Goal: Information Seeking & Learning: Learn about a topic

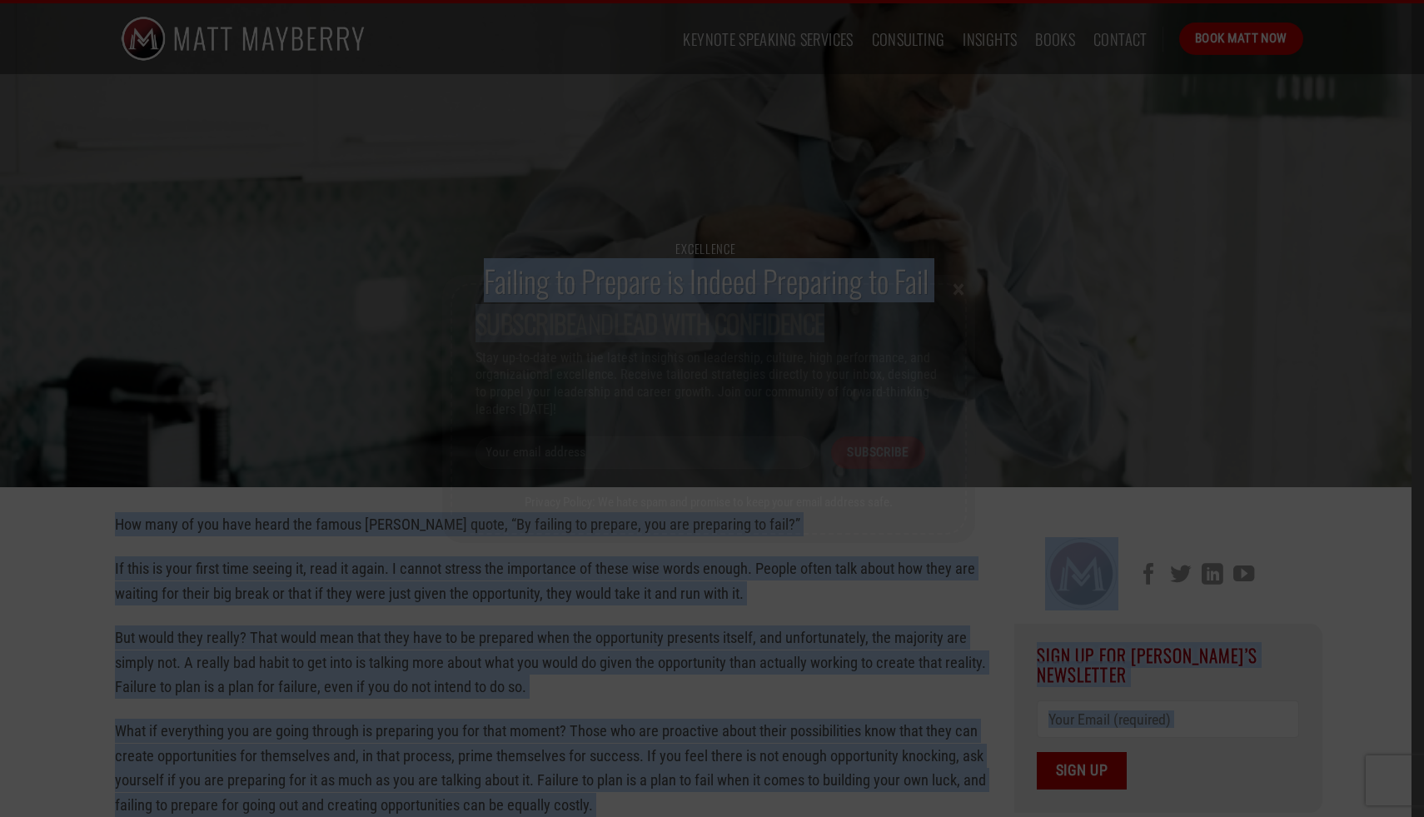
drag, startPoint x: 478, startPoint y: 291, endPoint x: 840, endPoint y: 323, distance: 363.6
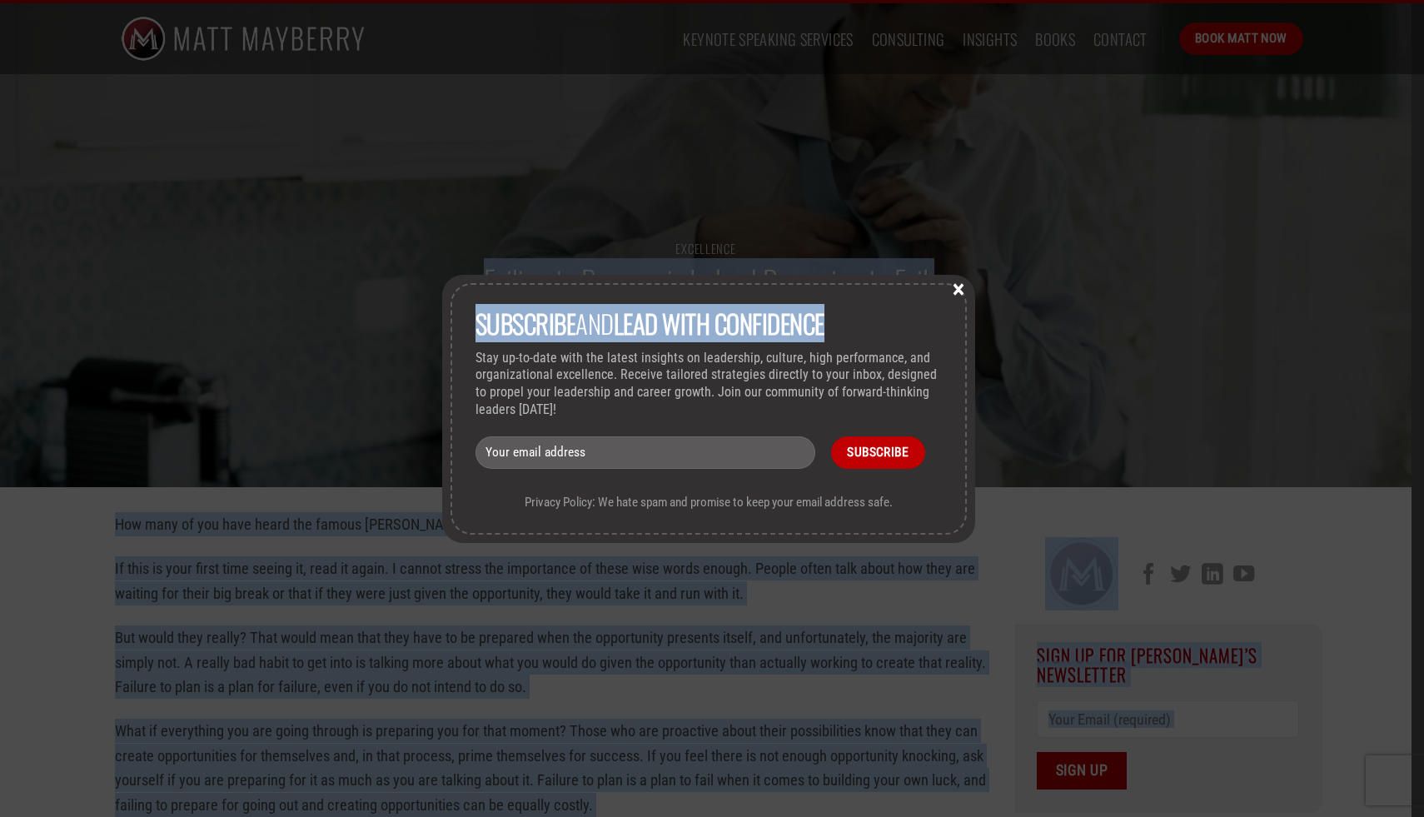
click at [968, 284] on button "×" at bounding box center [958, 288] width 25 height 15
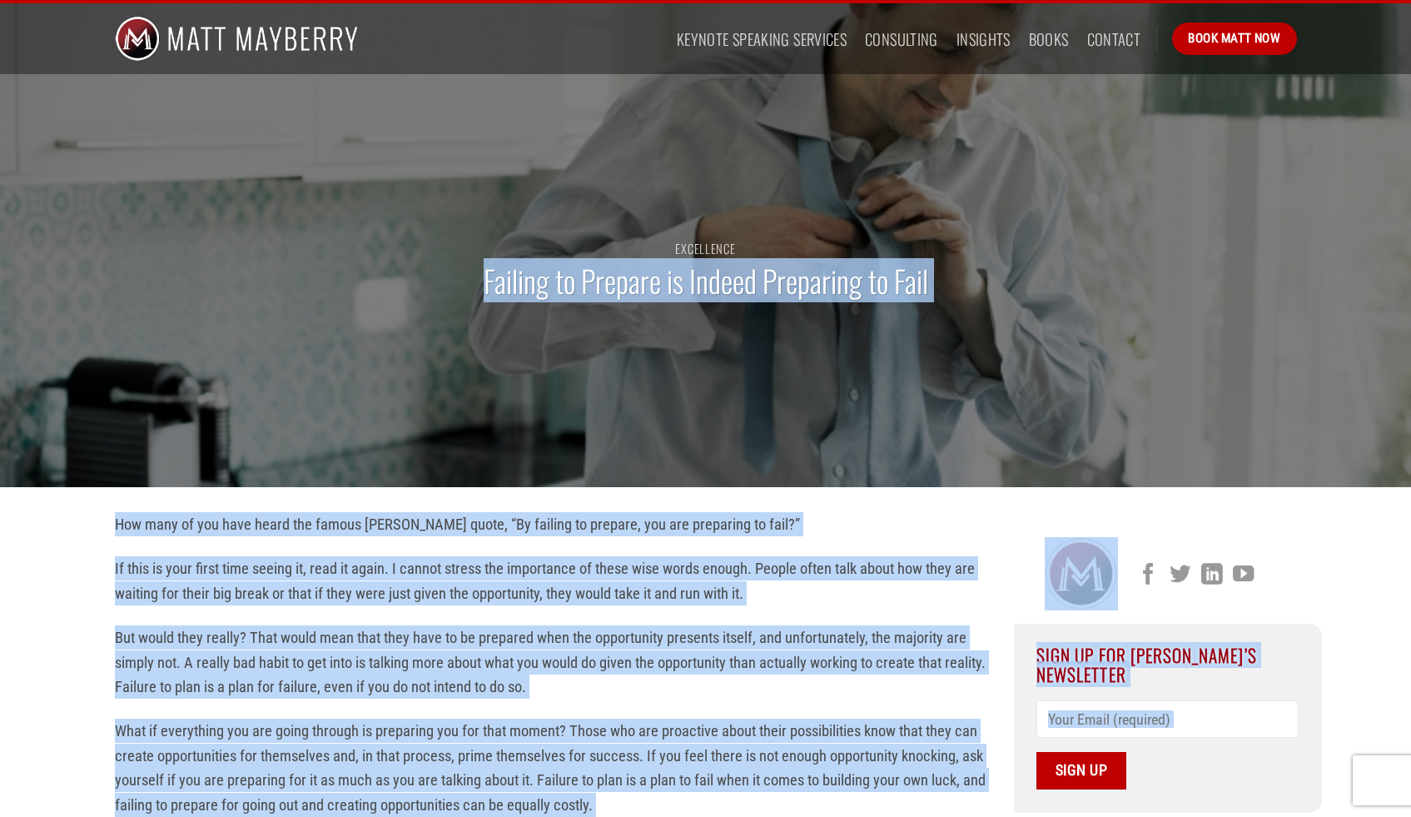
click at [236, 586] on p "If this is your first time seeing it, read it again. I cannot stress the import…" at bounding box center [552, 580] width 874 height 49
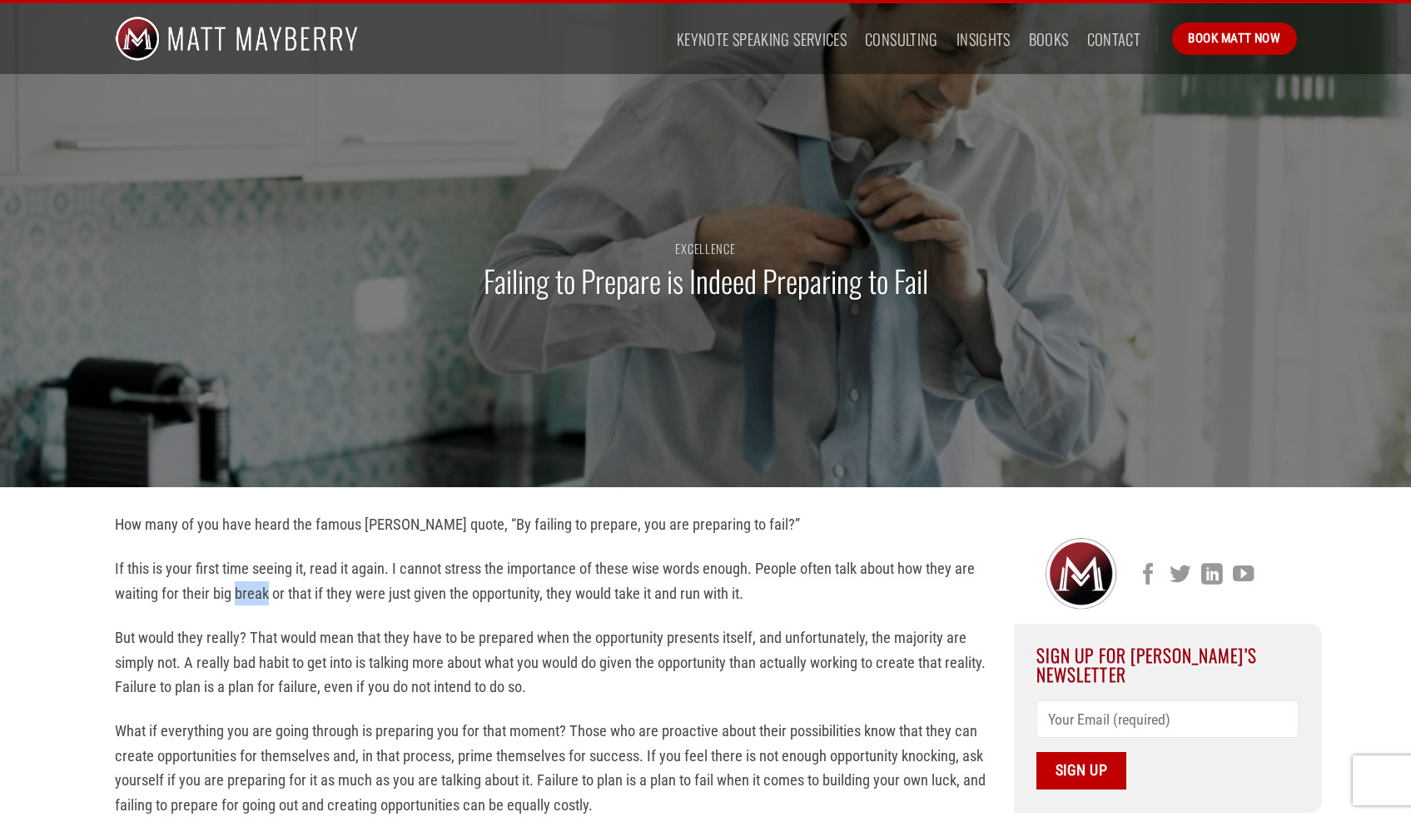
click at [236, 586] on p "If this is your first time seeing it, read it again. I cannot stress the import…" at bounding box center [552, 580] width 874 height 49
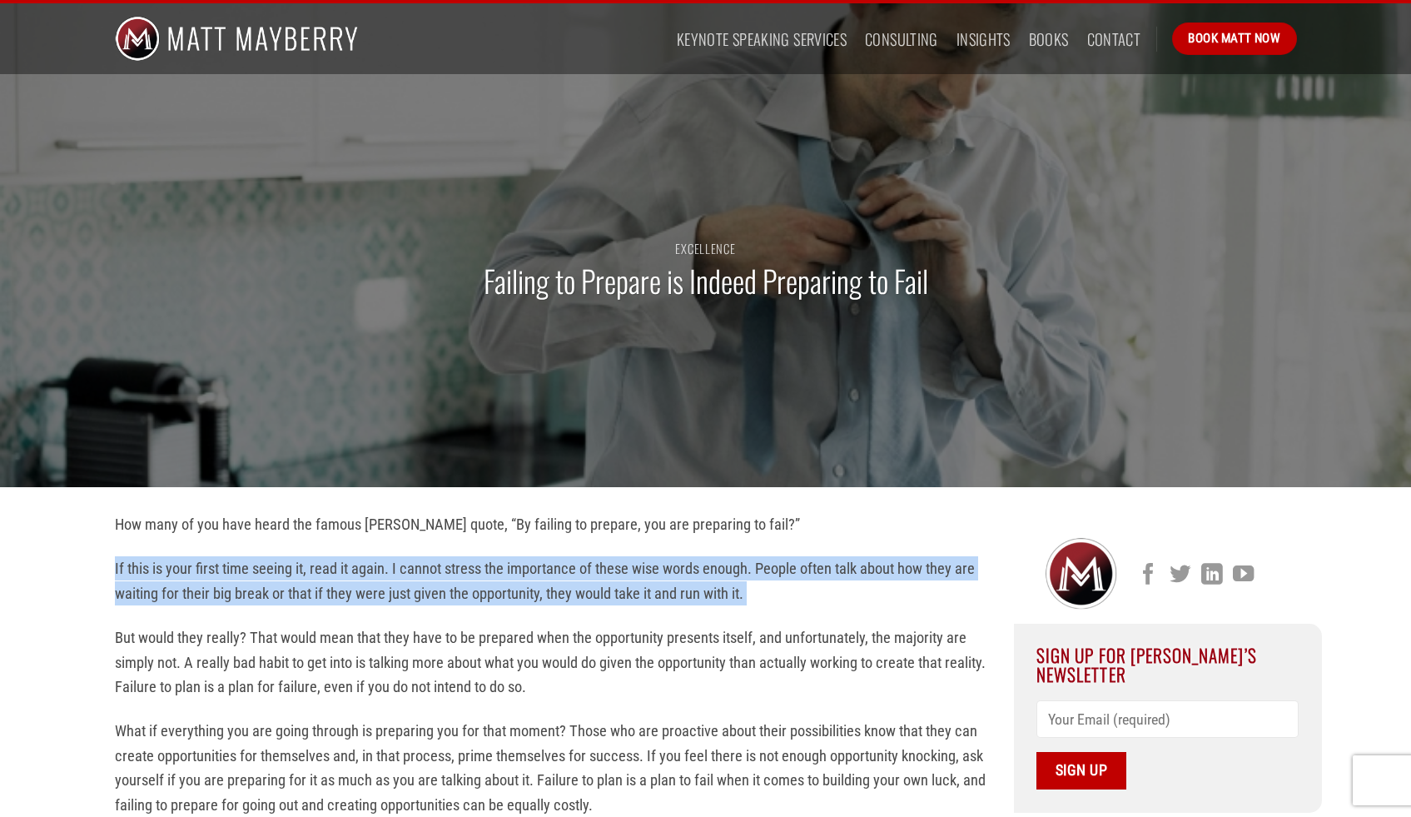
click at [236, 586] on p "If this is your first time seeing it, read it again. I cannot stress the import…" at bounding box center [552, 580] width 874 height 49
click at [269, 587] on p "If this is your first time seeing it, read it again. I cannot stress the import…" at bounding box center [552, 580] width 874 height 49
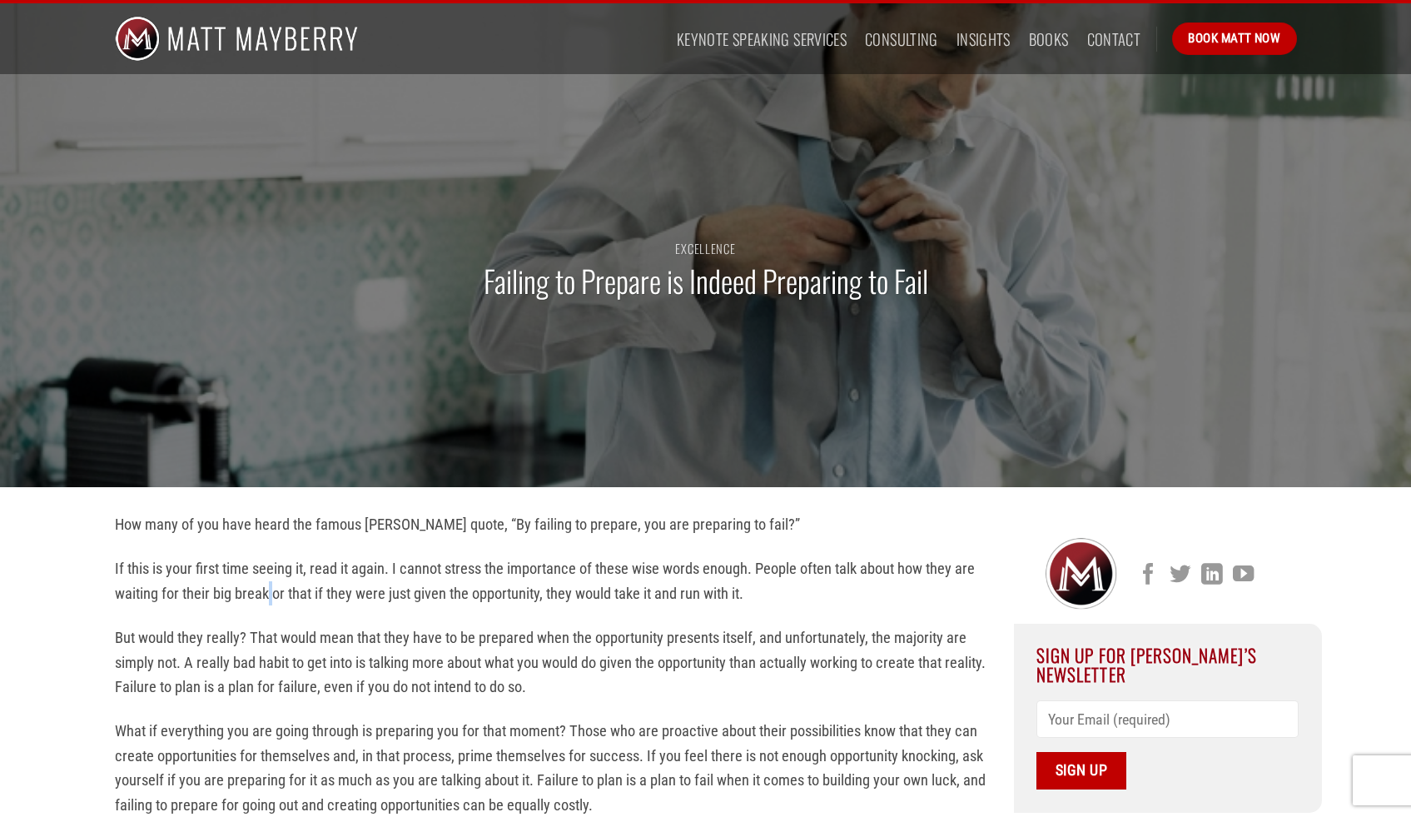
click at [269, 587] on p "If this is your first time seeing it, read it again. I cannot stress the import…" at bounding box center [552, 580] width 874 height 49
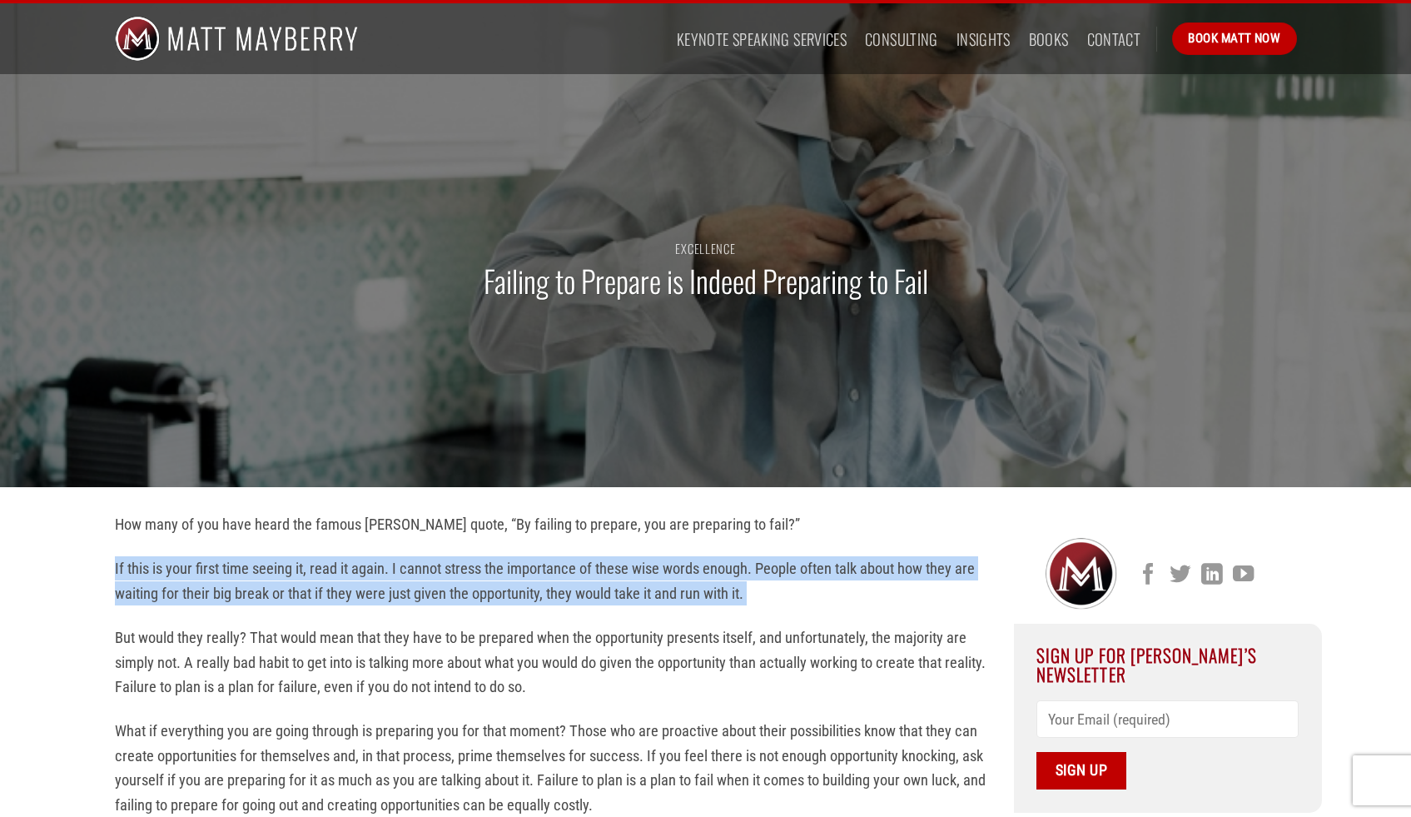
click at [269, 587] on p "If this is your first time seeing it, read it again. I cannot stress the import…" at bounding box center [552, 580] width 874 height 49
click at [306, 582] on p "If this is your first time seeing it, read it again. I cannot stress the import…" at bounding box center [552, 580] width 874 height 49
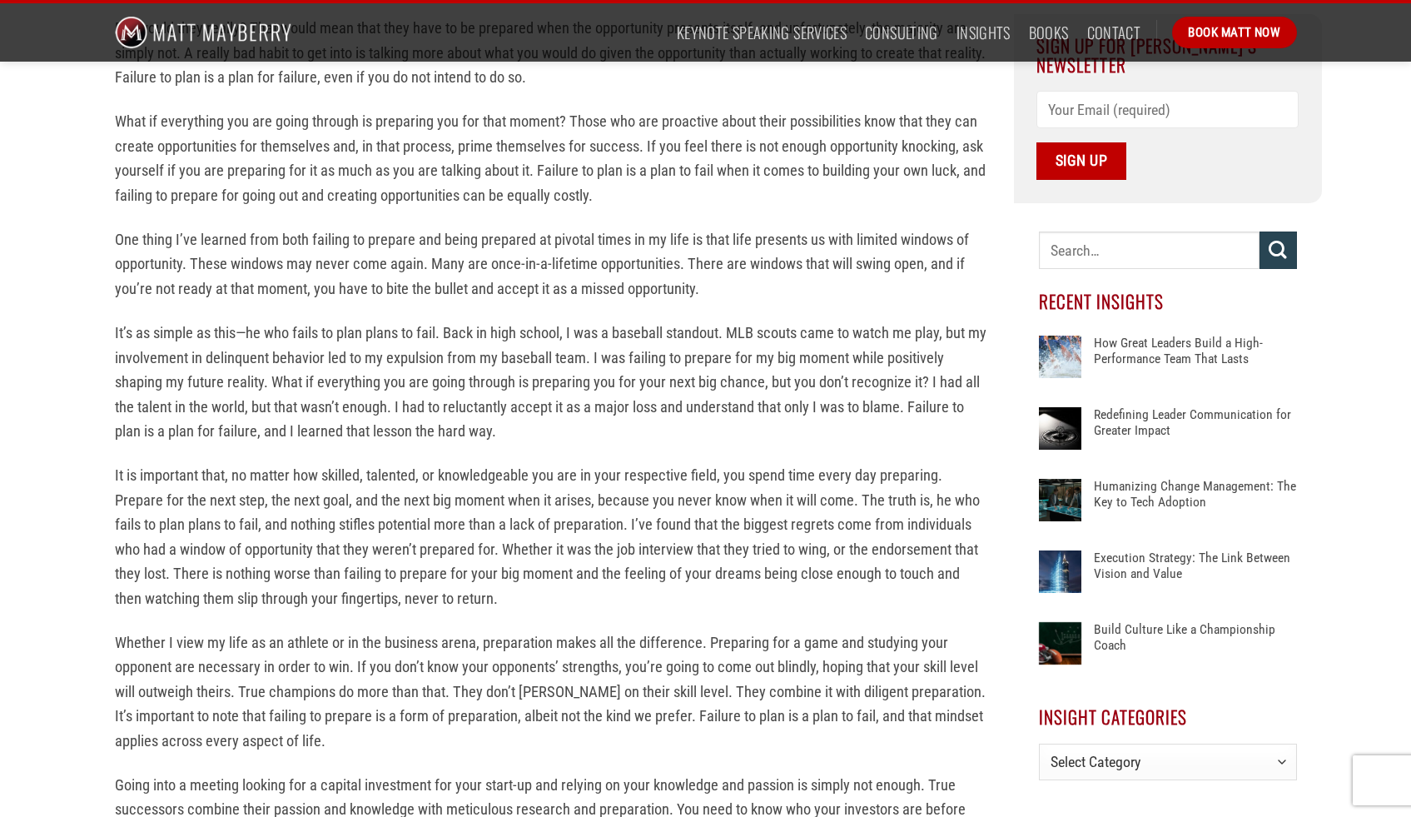
scroll to position [301, 0]
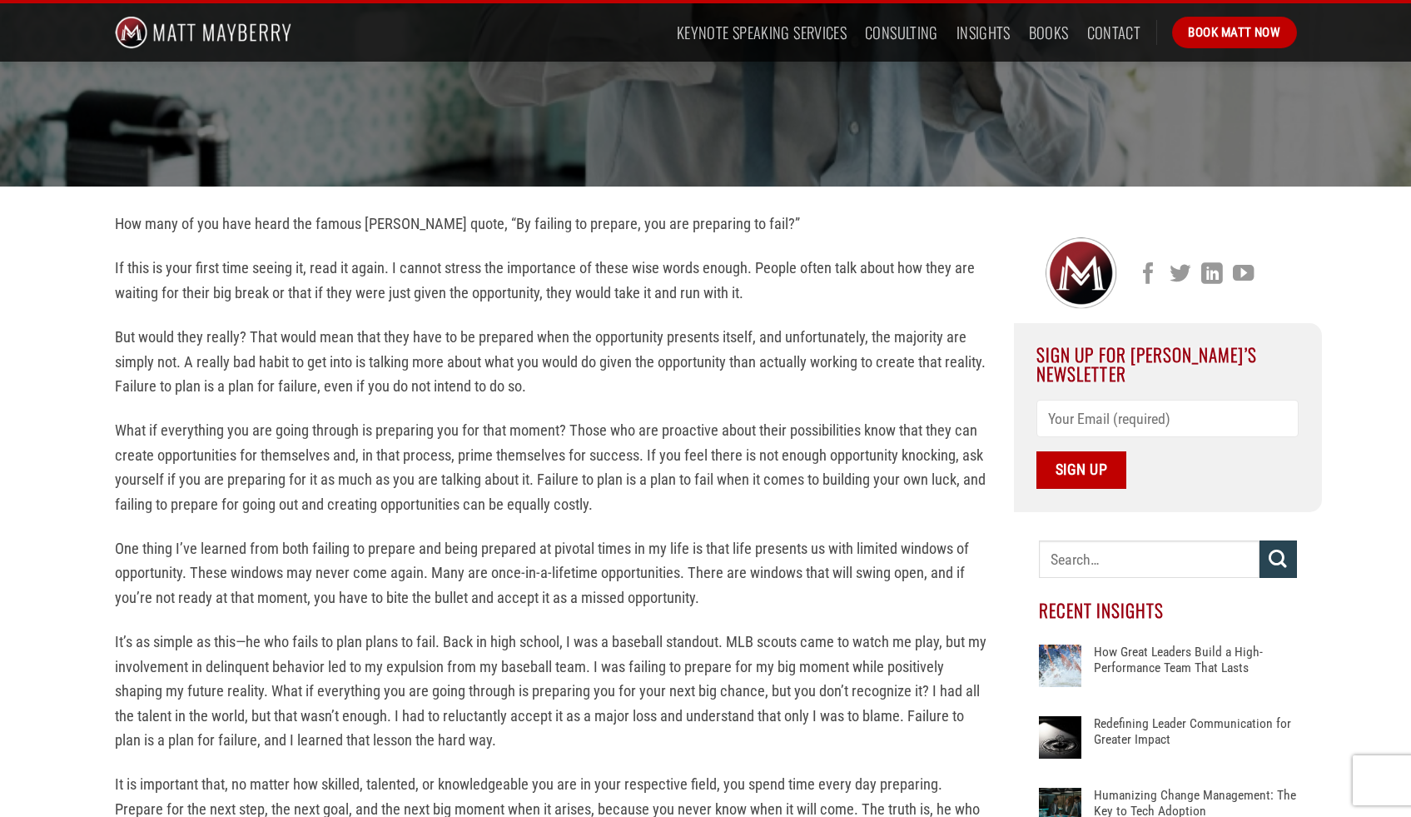
drag, startPoint x: 624, startPoint y: 300, endPoint x: 600, endPoint y: 302, distance: 24.3
click at [605, 301] on p "If this is your first time seeing it, read it again. I cannot stress the import…" at bounding box center [552, 280] width 874 height 49
click at [417, 281] on p "If this is your first time seeing it, read it again. I cannot stress the import…" at bounding box center [552, 280] width 874 height 49
click at [419, 281] on p "If this is your first time seeing it, read it again. I cannot stress the import…" at bounding box center [552, 280] width 874 height 49
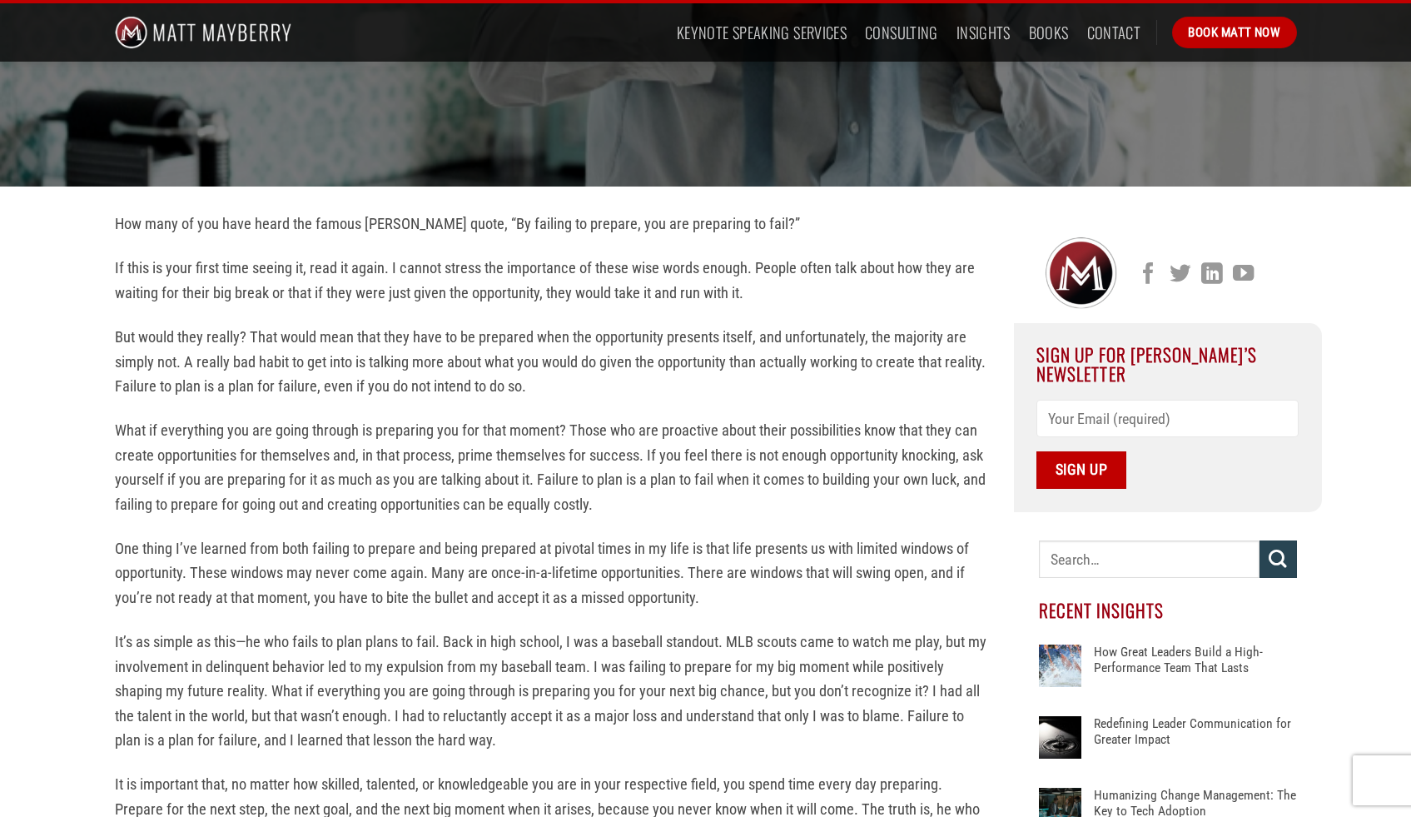
click at [499, 266] on p "If this is your first time seeing it, read it again. I cannot stress the import…" at bounding box center [552, 280] width 874 height 49
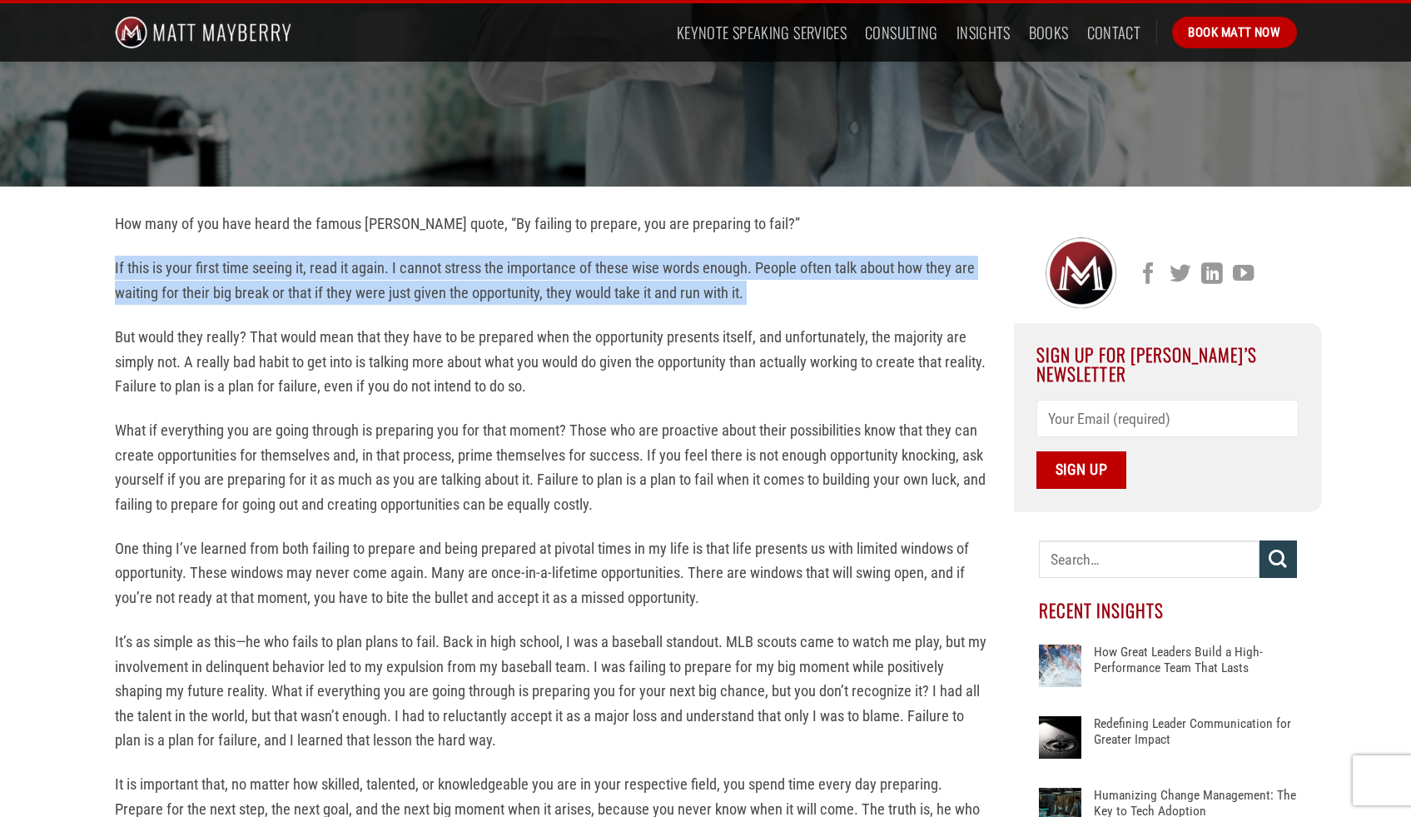
click at [499, 266] on p "If this is your first time seeing it, read it again. I cannot stress the import…" at bounding box center [552, 280] width 874 height 49
click at [500, 270] on p "If this is your first time seeing it, read it again. I cannot stress the import…" at bounding box center [552, 280] width 874 height 49
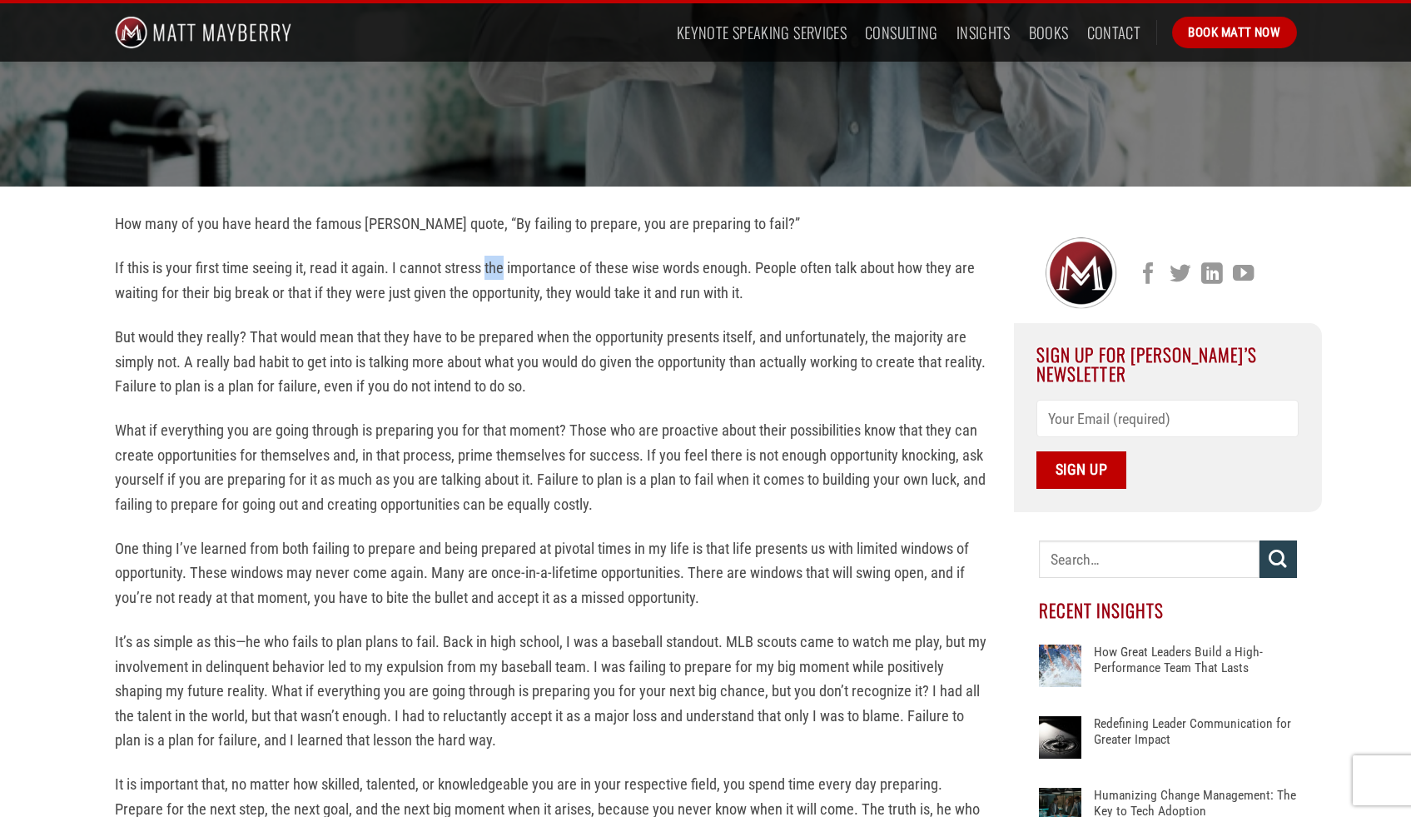
click at [500, 270] on p "If this is your first time seeing it, read it again. I cannot stress the import…" at bounding box center [552, 280] width 874 height 49
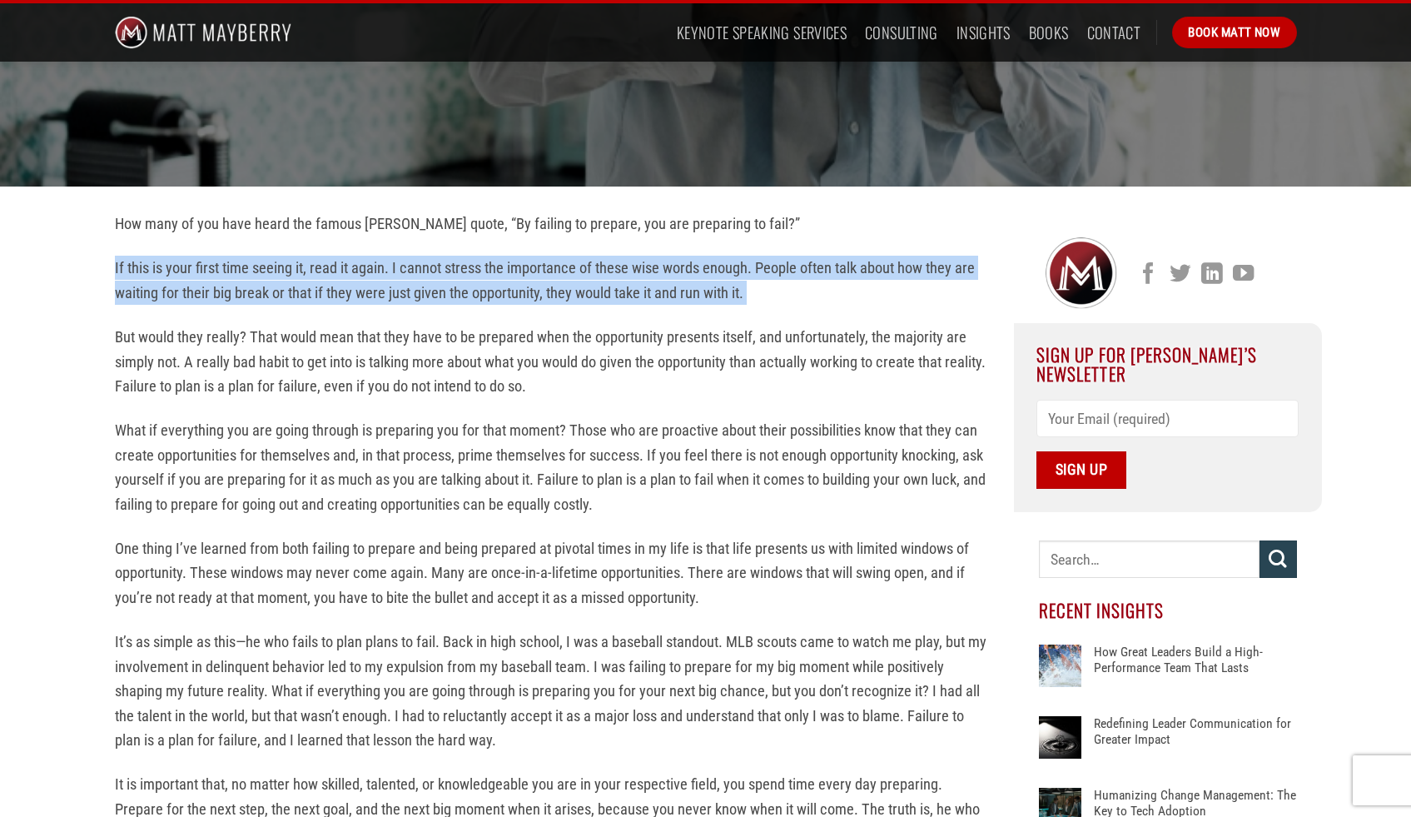
click at [500, 270] on p "If this is your first time seeing it, read it again. I cannot stress the import…" at bounding box center [552, 280] width 874 height 49
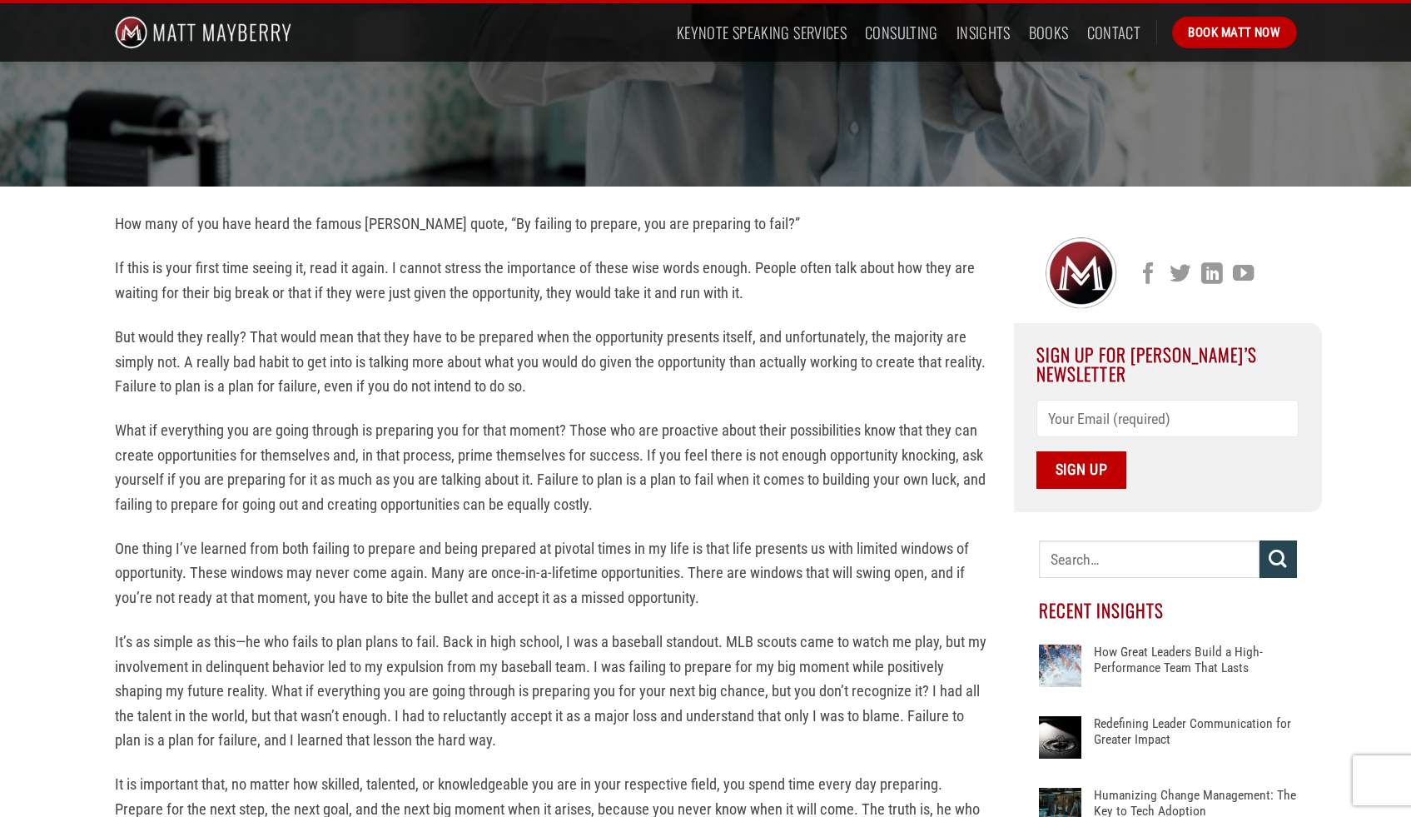
click at [352, 271] on p "If this is your first time seeing it, read it again. I cannot stress the import…" at bounding box center [552, 280] width 874 height 49
click at [326, 271] on p "If this is your first time seeing it, read it again. I cannot stress the import…" at bounding box center [552, 280] width 874 height 49
click at [325, 271] on p "If this is your first time seeing it, read it again. I cannot stress the import…" at bounding box center [552, 280] width 874 height 49
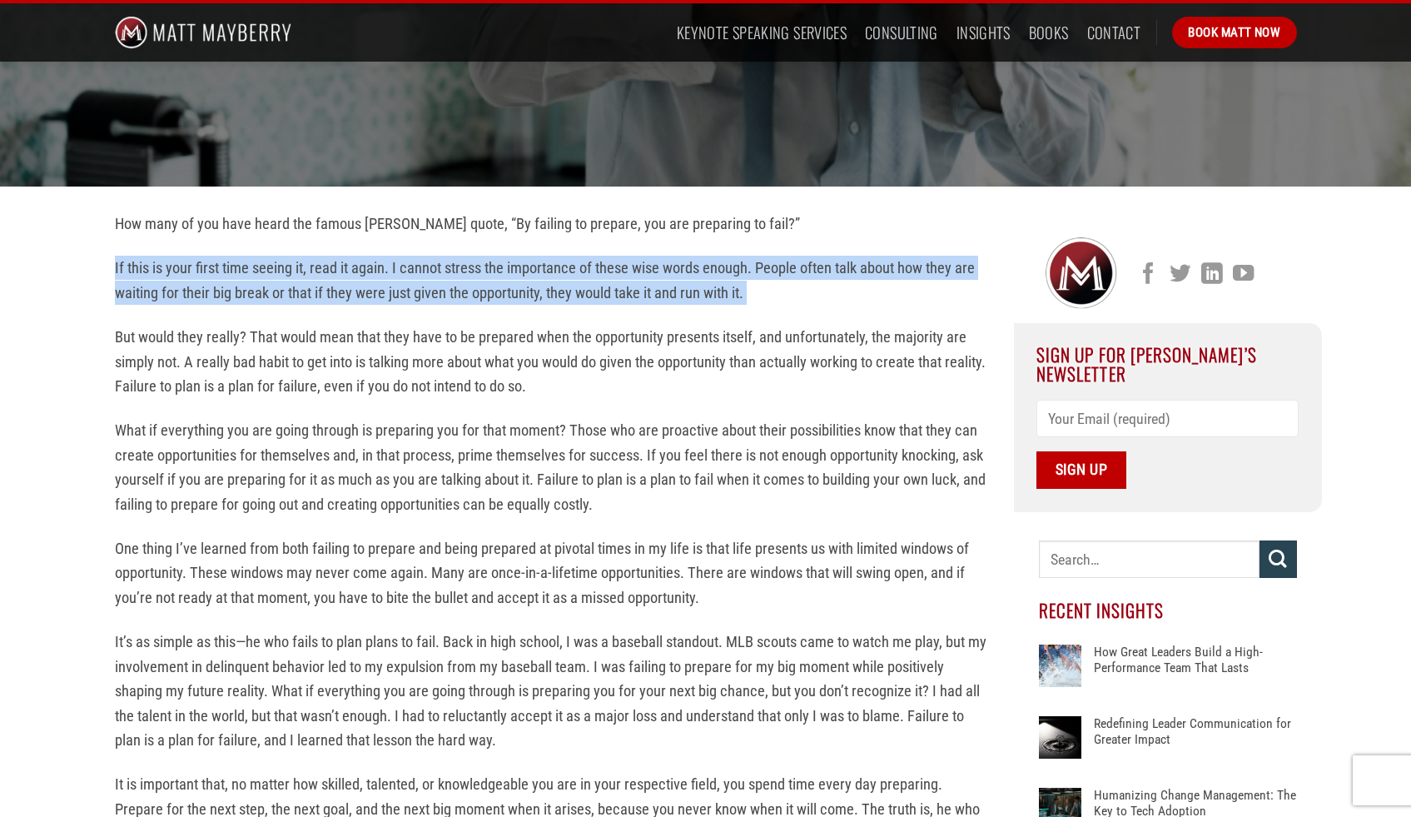
click at [325, 271] on p "If this is your first time seeing it, read it again. I cannot stress the import…" at bounding box center [552, 280] width 874 height 49
click at [302, 295] on p "If this is your first time seeing it, read it again. I cannot stress the import…" at bounding box center [552, 280] width 874 height 49
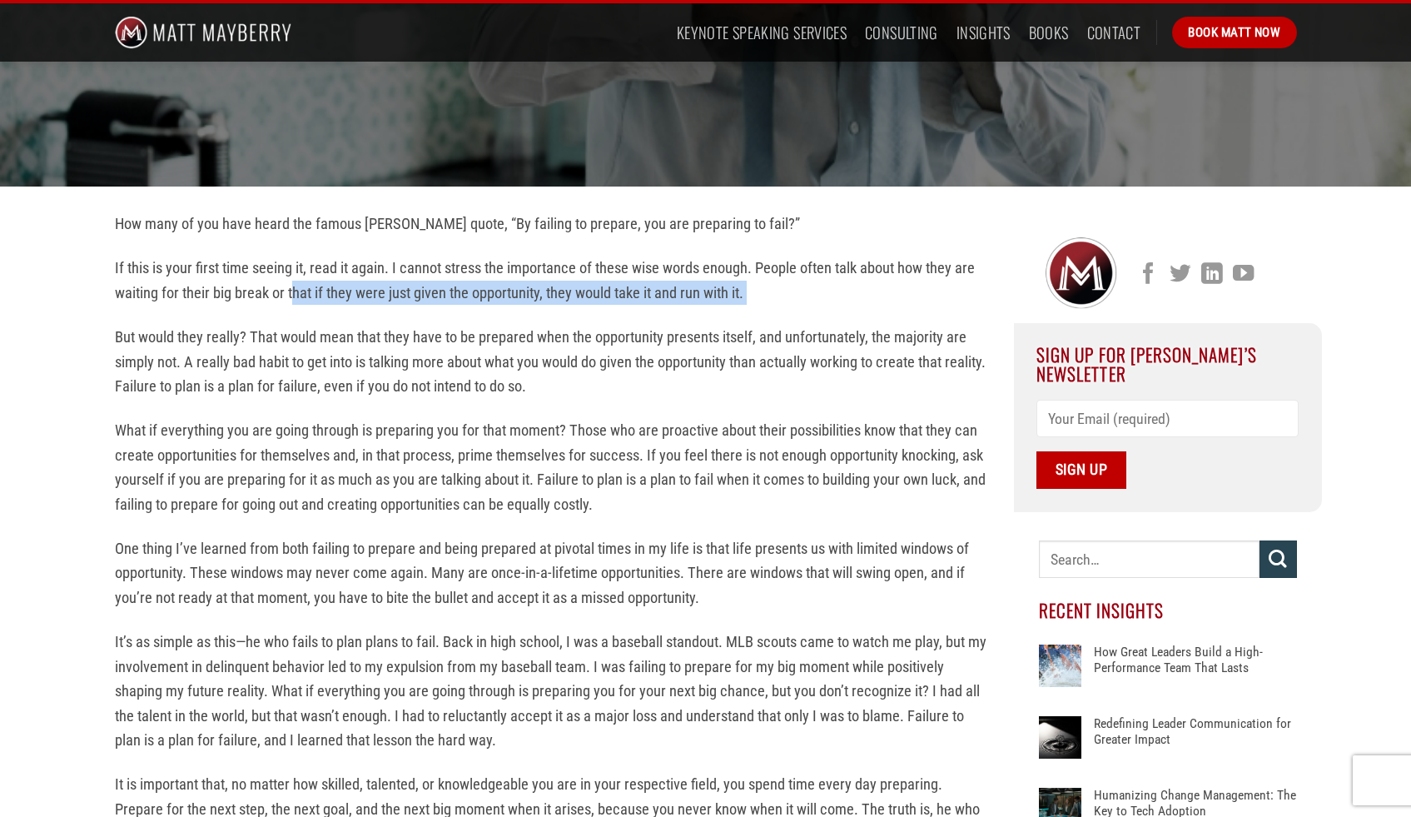
drag, startPoint x: 295, startPoint y: 299, endPoint x: 536, endPoint y: 309, distance: 241.7
drag, startPoint x: 545, startPoint y: 290, endPoint x: 173, endPoint y: 313, distance: 372.9
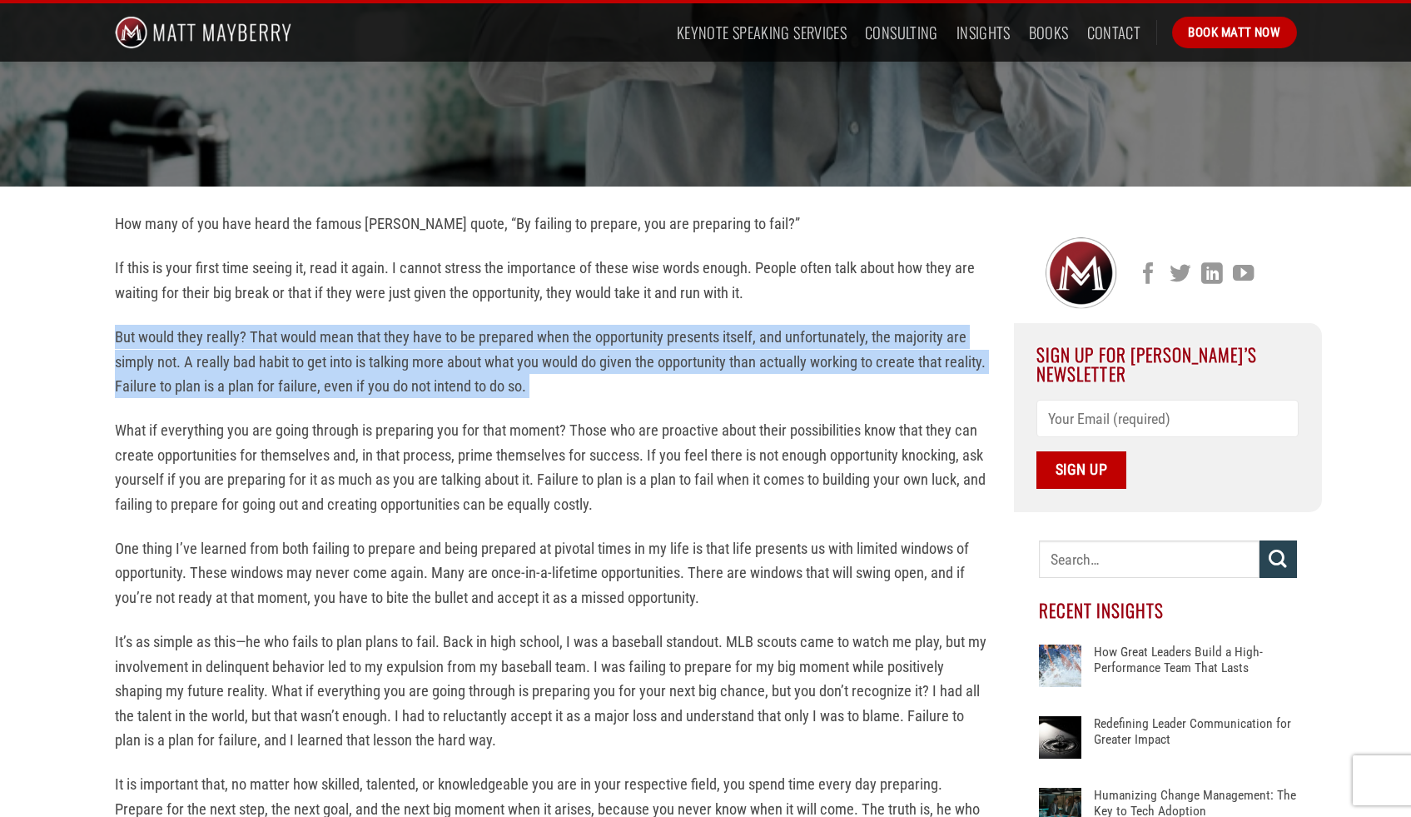
drag, startPoint x: 151, startPoint y: 318, endPoint x: 346, endPoint y: 411, distance: 216.0
drag, startPoint x: 386, startPoint y: 397, endPoint x: 427, endPoint y: 322, distance: 85.3
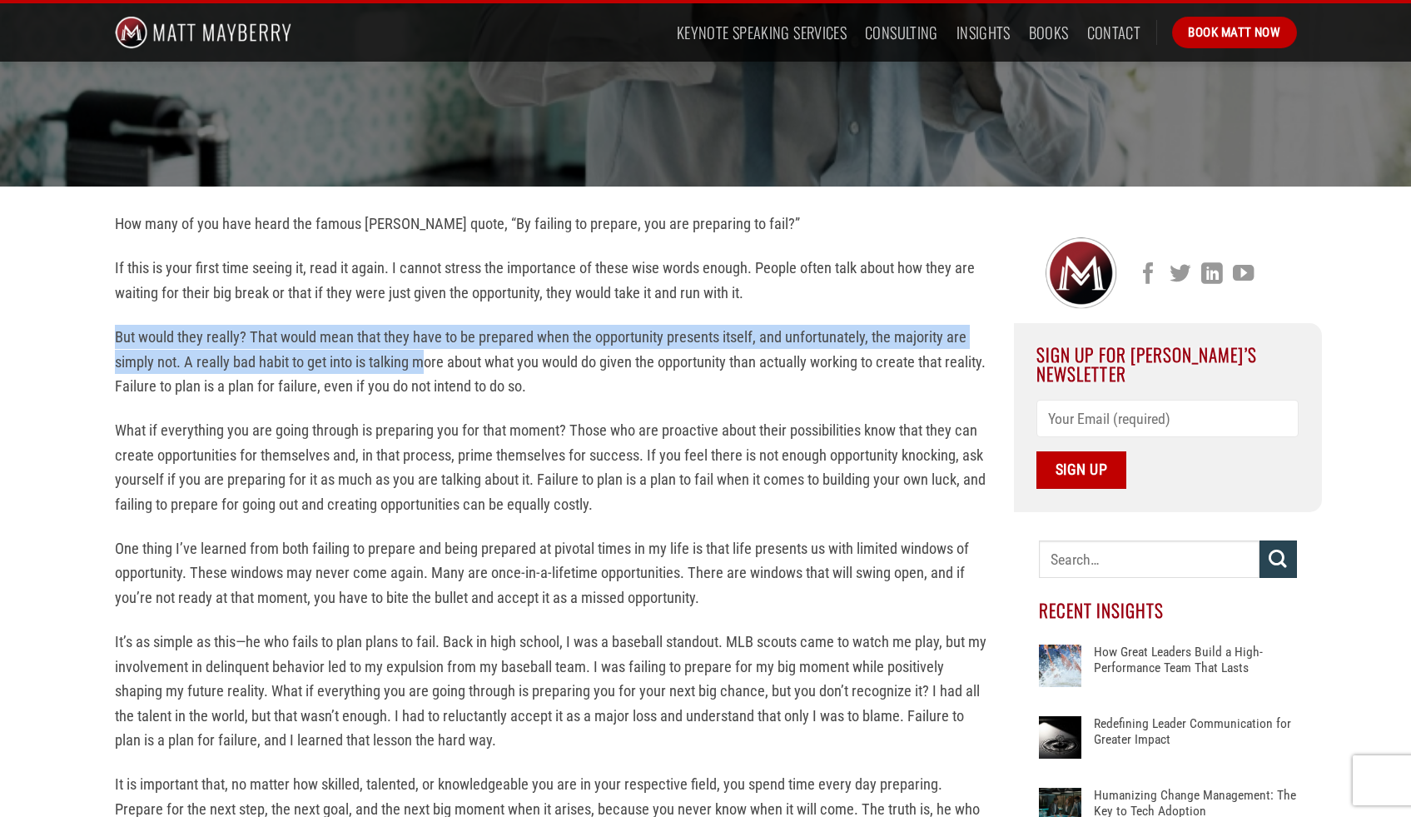
drag, startPoint x: 427, startPoint y: 322, endPoint x: 425, endPoint y: 363, distance: 40.8
click at [425, 363] on p "But would they really? That would mean that they have to be prepared when the o…" at bounding box center [552, 361] width 874 height 73
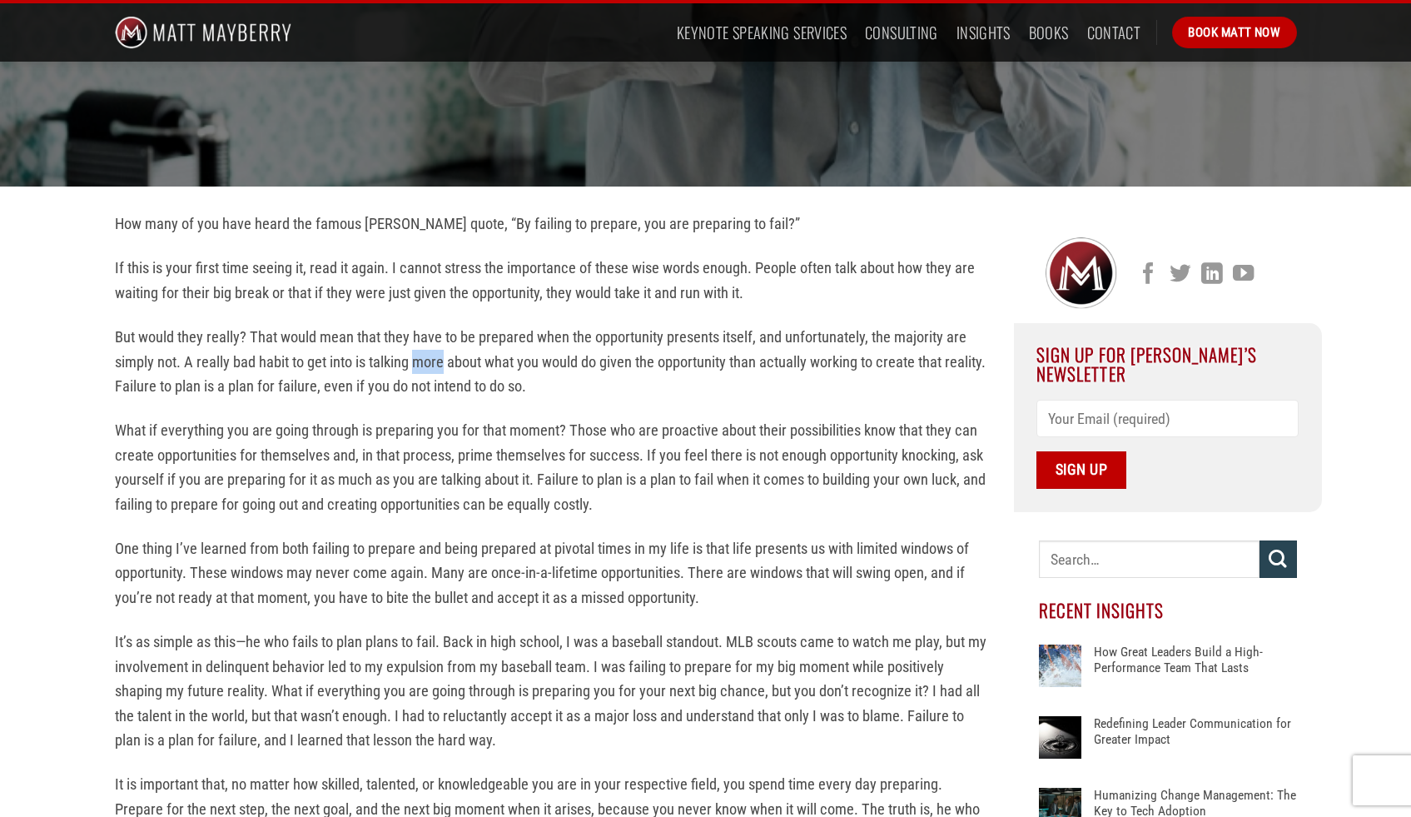
click at [425, 363] on p "But would they really? That would mean that they have to be prepared when the o…" at bounding box center [552, 361] width 874 height 73
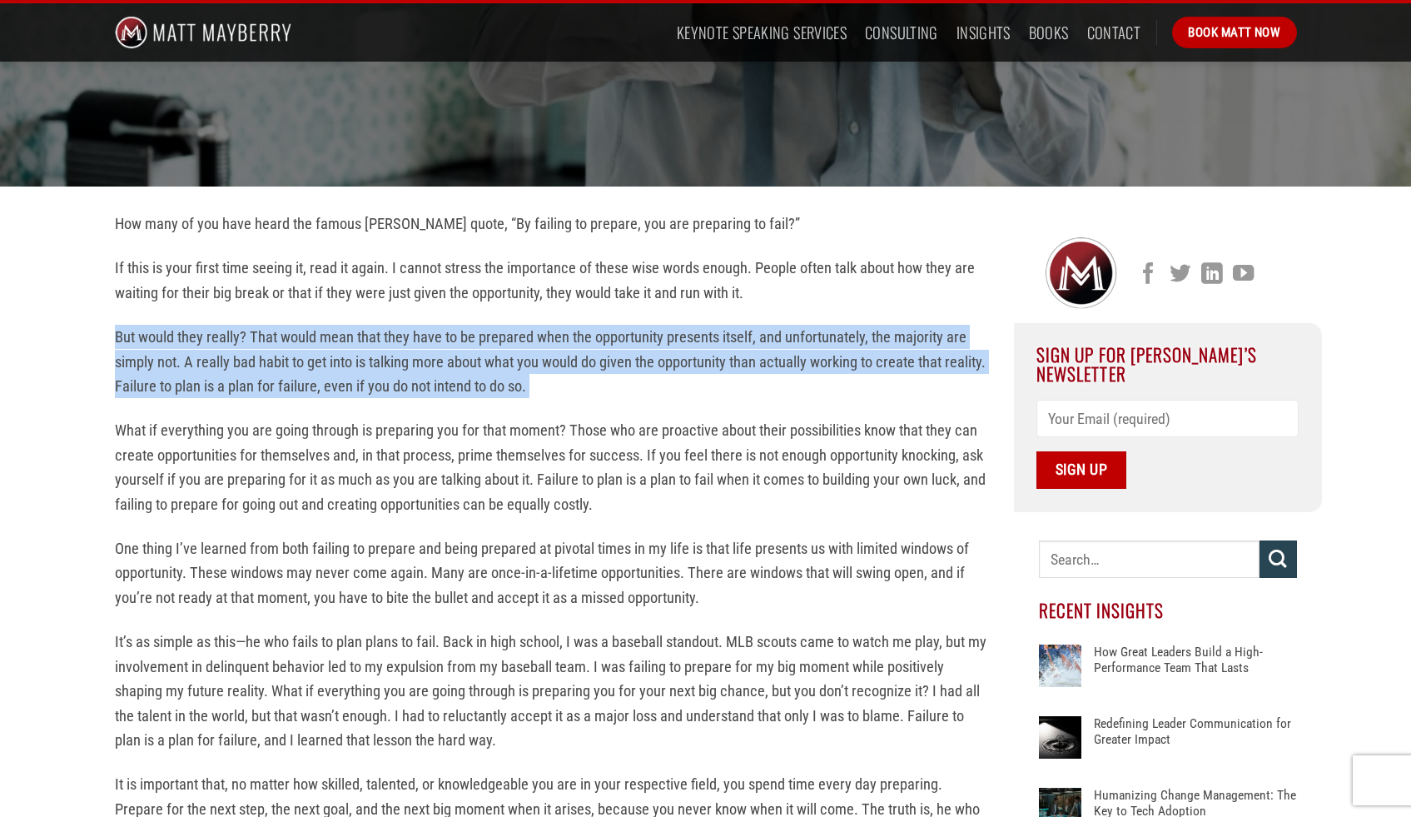
click at [425, 363] on p "But would they really? That would mean that they have to be prepared when the o…" at bounding box center [552, 361] width 874 height 73
click at [416, 366] on p "But would they really? That would mean that they have to be prepared when the o…" at bounding box center [552, 361] width 874 height 73
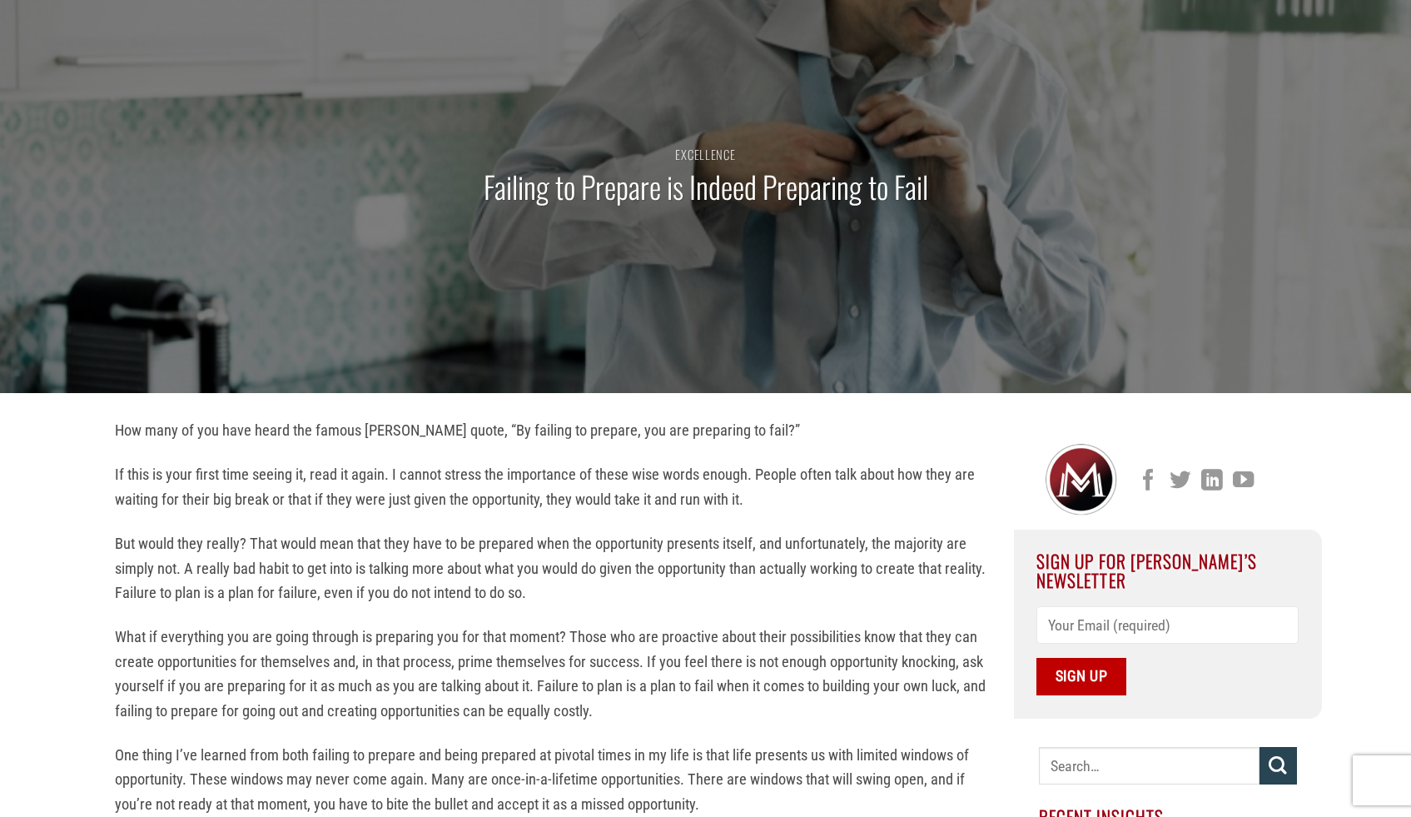
scroll to position [97, 0]
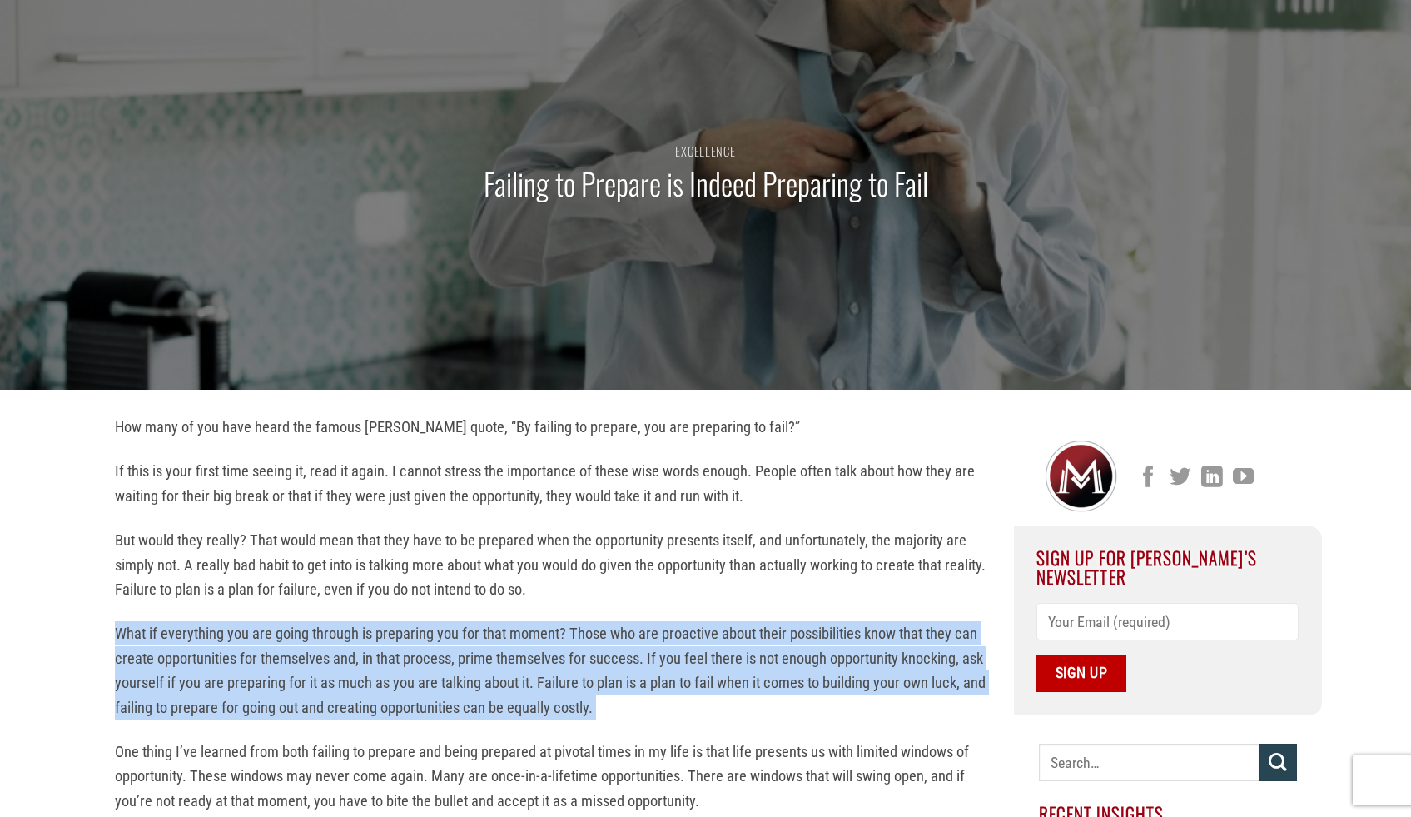
drag, startPoint x: 399, startPoint y: 619, endPoint x: 401, endPoint y: 729, distance: 109.1
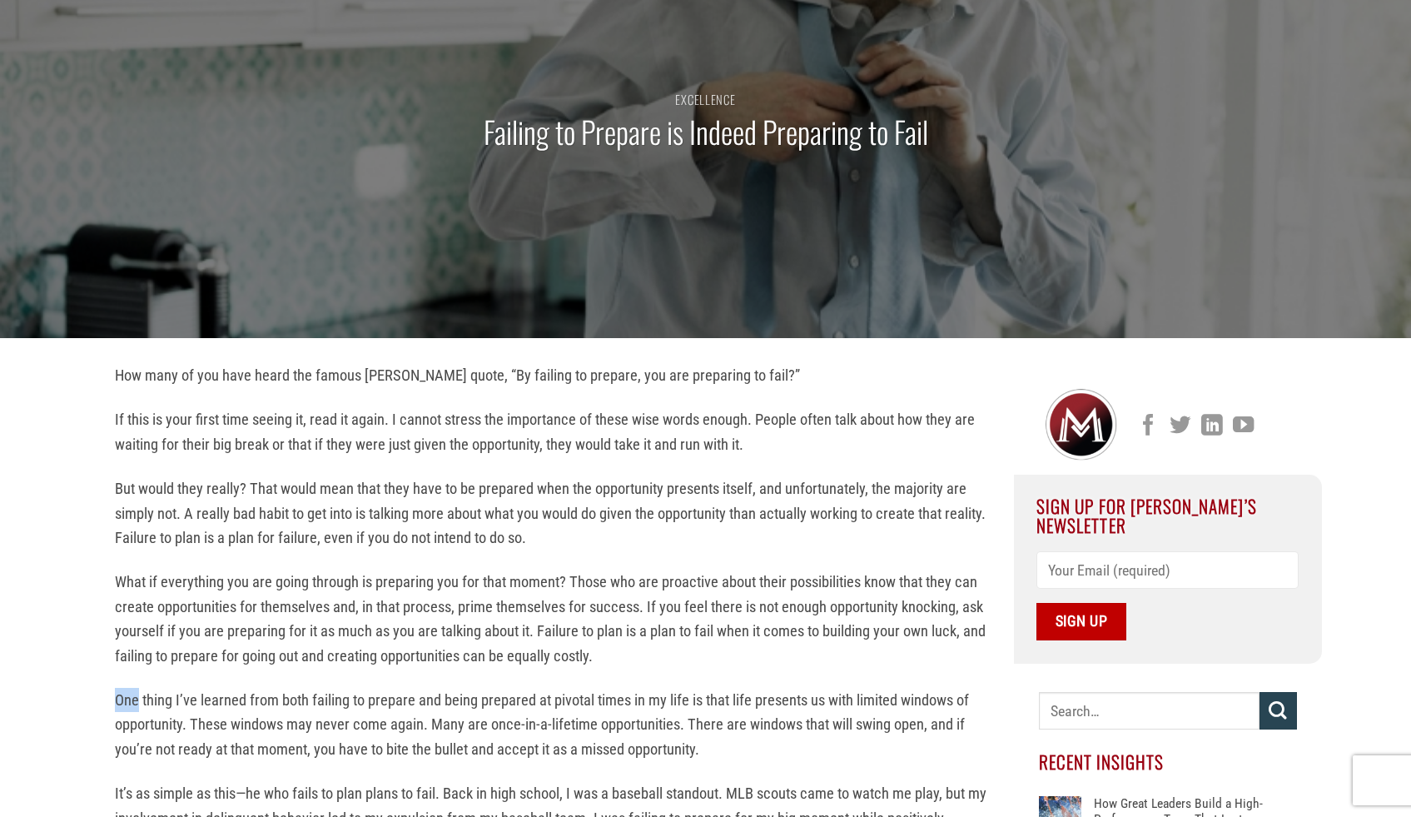
scroll to position [187, 0]
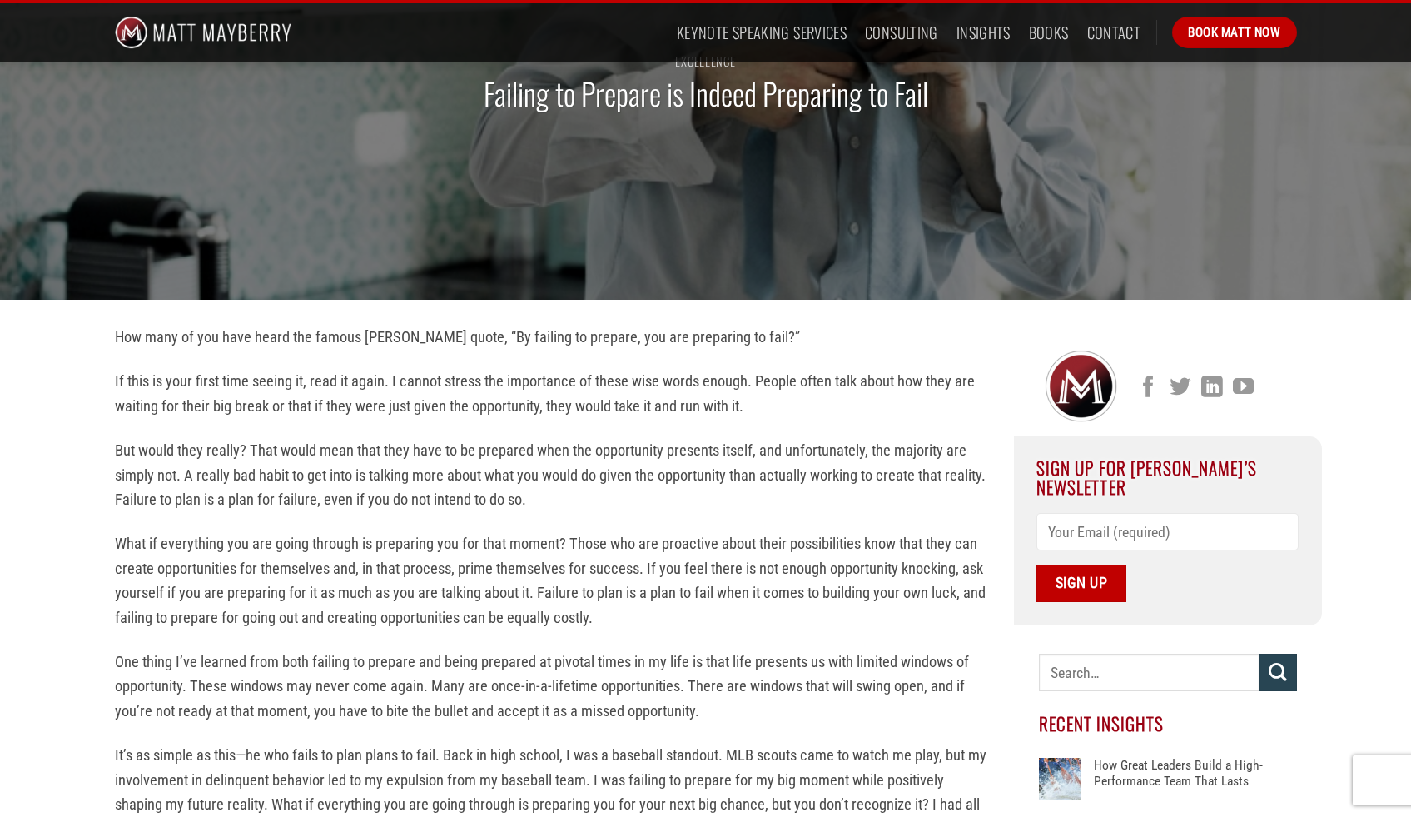
click at [410, 689] on p "One thing I’ve learned from both failing to prepare and being prepared at pivot…" at bounding box center [552, 685] width 874 height 73
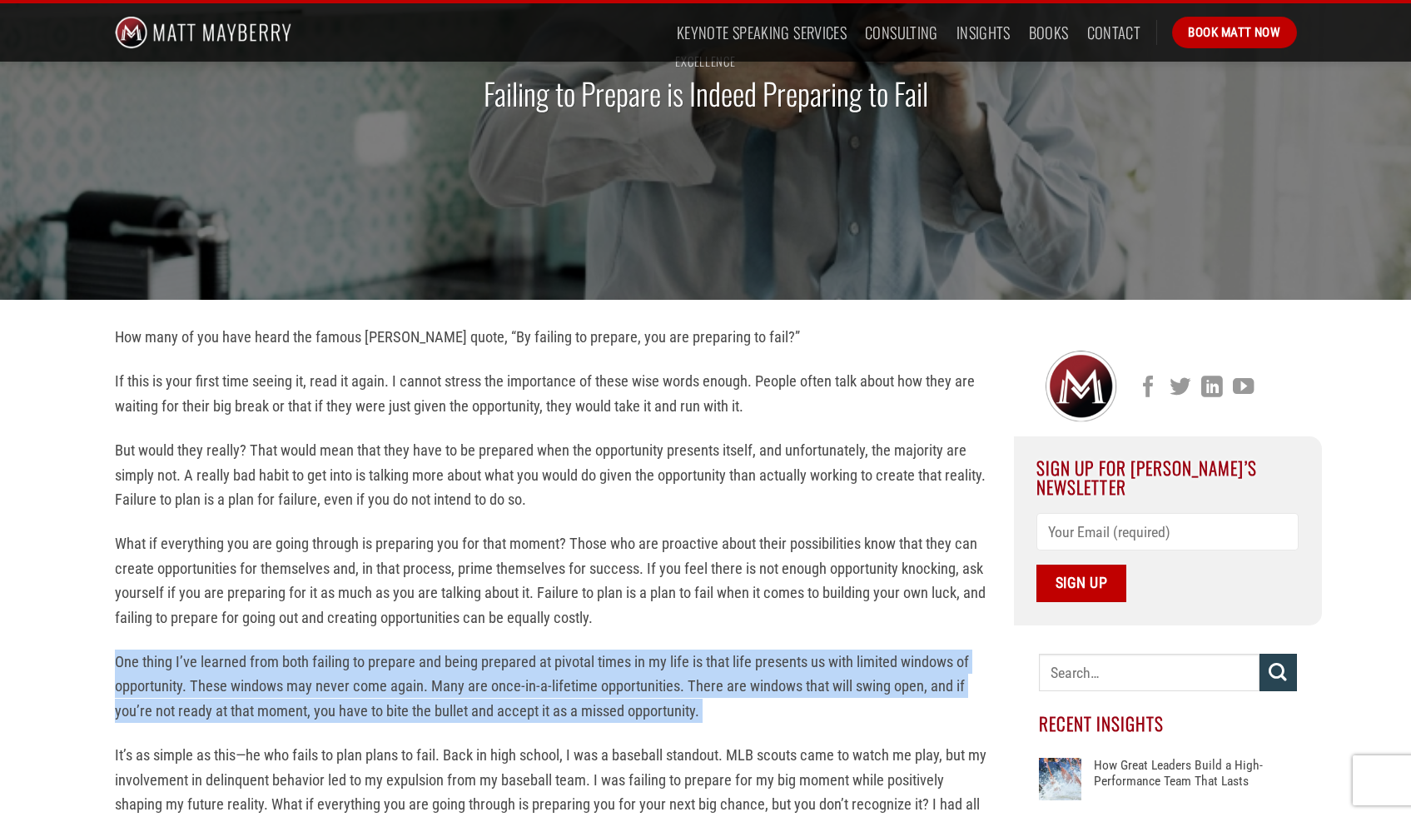
click at [410, 689] on p "One thing I’ve learned from both failing to prepare and being prepared at pivot…" at bounding box center [552, 685] width 874 height 73
click at [374, 692] on p "One thing I’ve learned from both failing to prepare and being prepared at pivot…" at bounding box center [552, 685] width 874 height 73
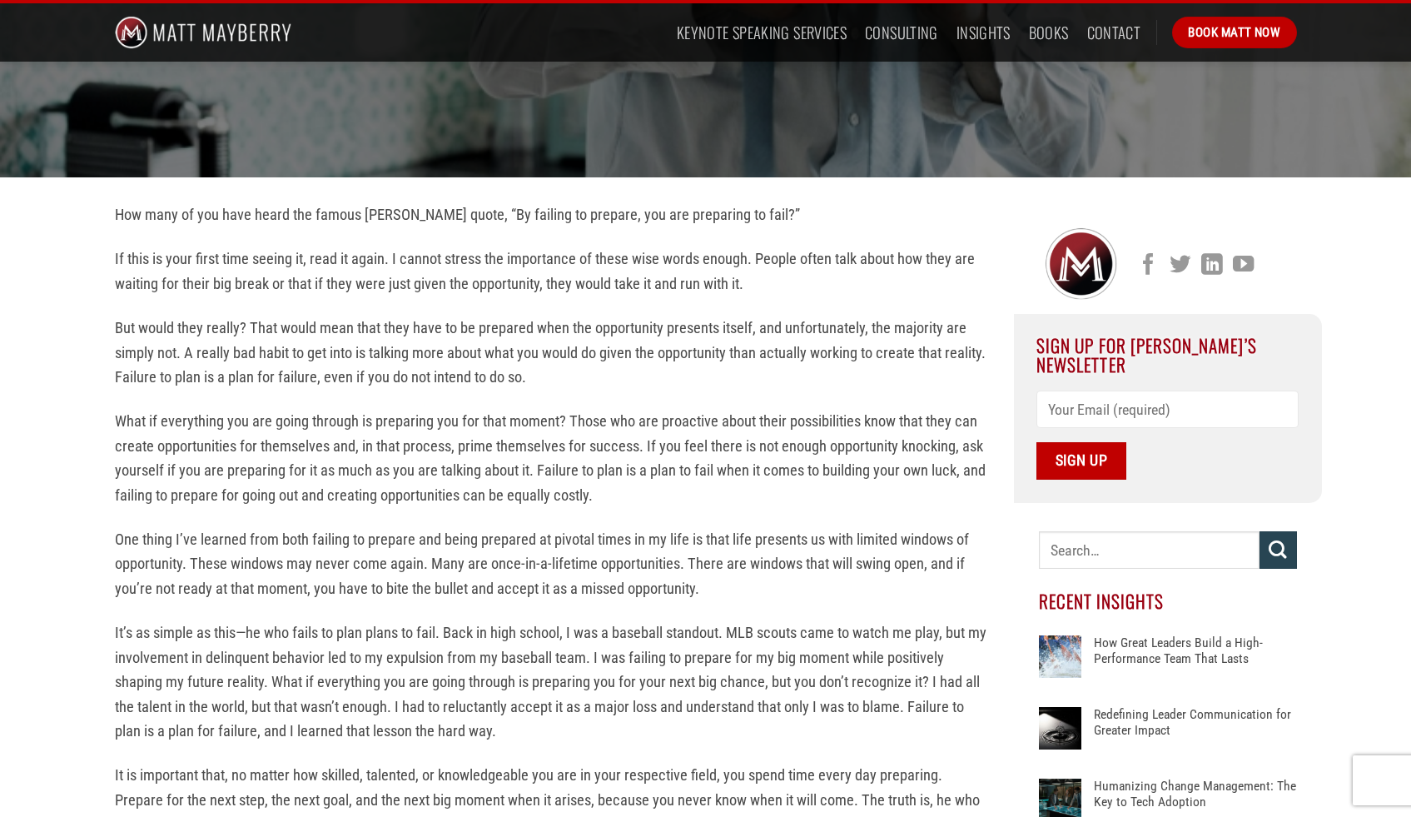
scroll to position [311, 0]
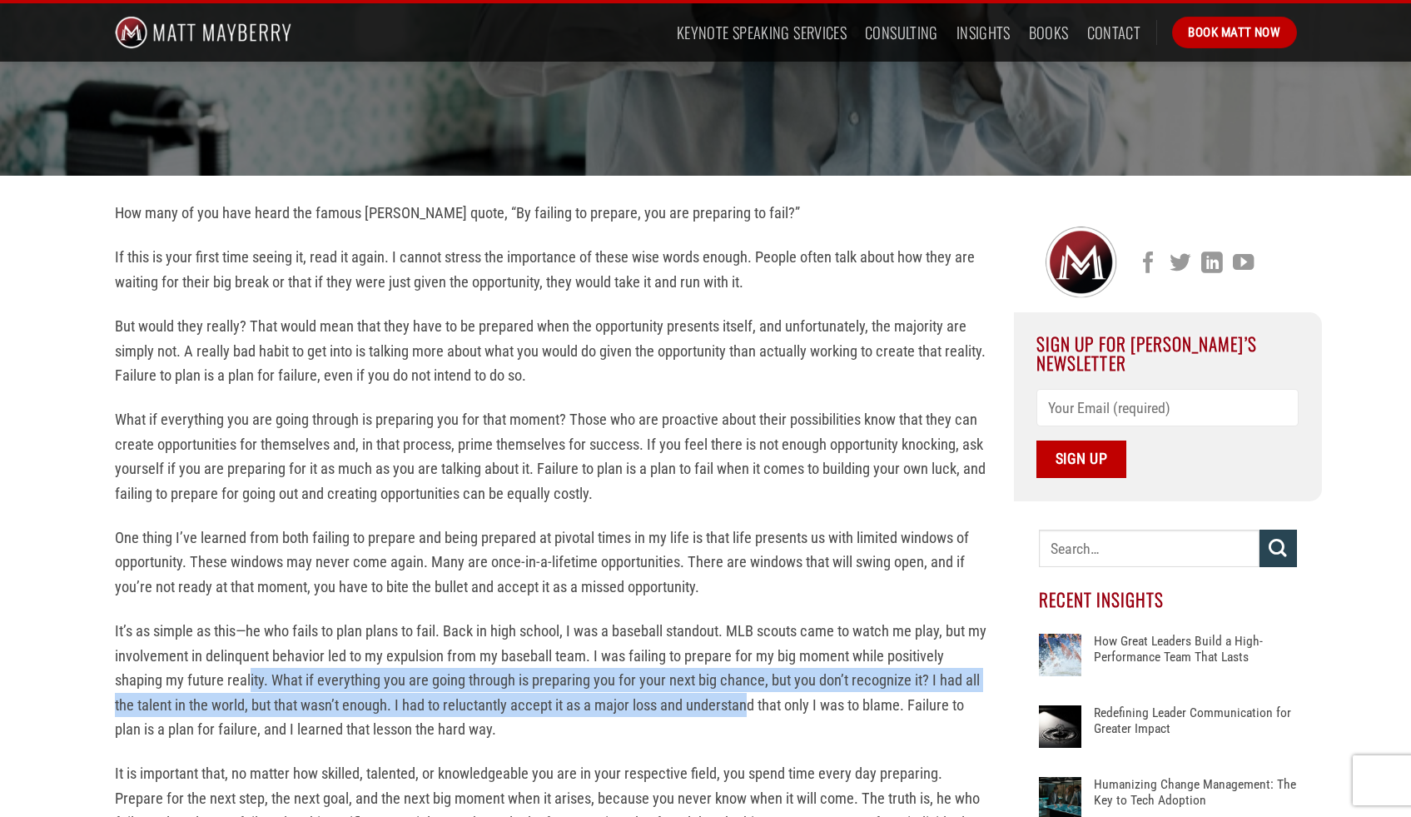
drag, startPoint x: 251, startPoint y: 671, endPoint x: 752, endPoint y: 700, distance: 502.1
click at [752, 700] on p "It’s as simple as this—he who fails to plan plans to fail. Back in high school,…" at bounding box center [552, 680] width 874 height 122
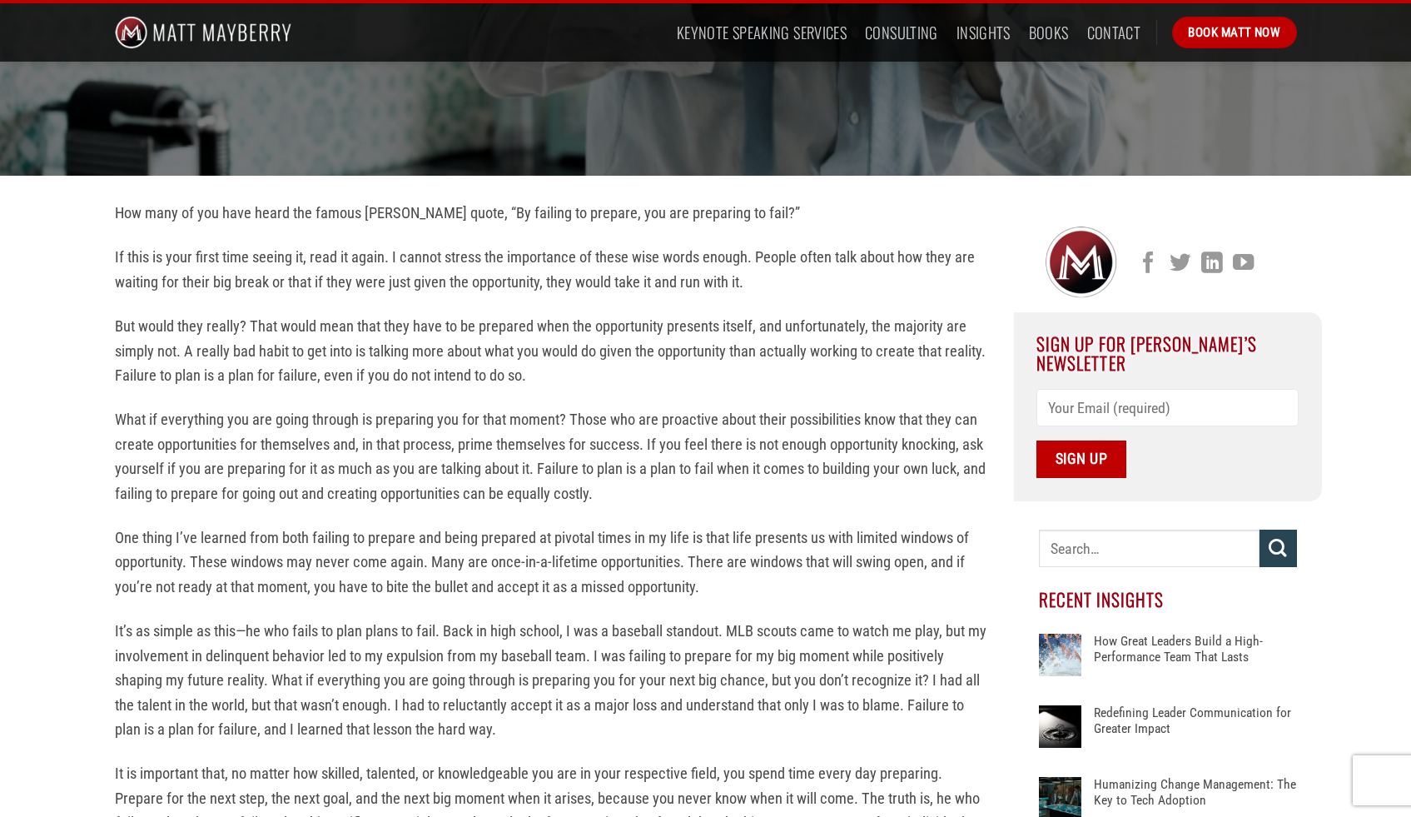
click at [804, 664] on p "It’s as simple as this—he who fails to plan plans to fail. Back in high school,…" at bounding box center [552, 680] width 874 height 122
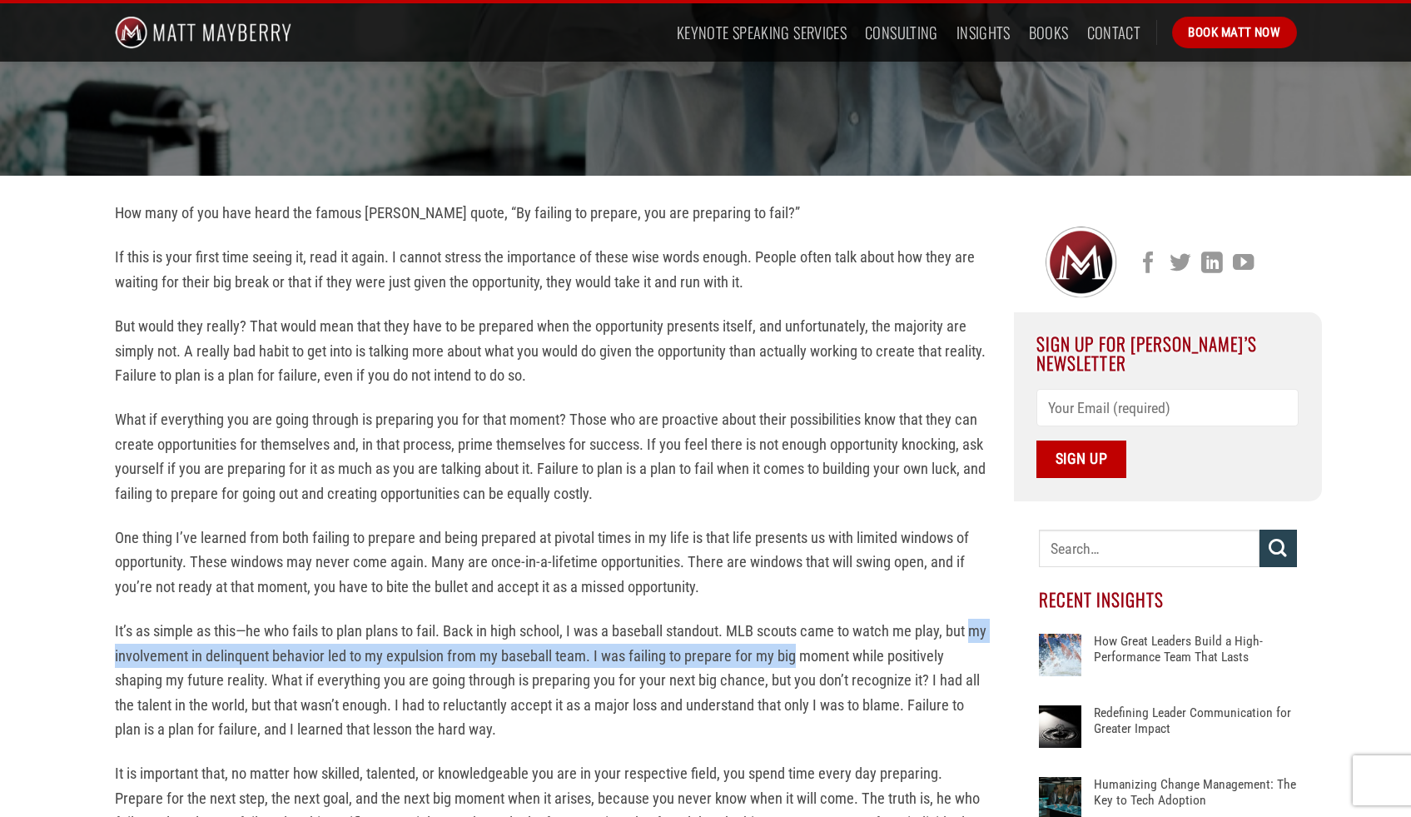
drag, startPoint x: 804, startPoint y: 664, endPoint x: 109, endPoint y: 654, distance: 695.3
click at [119, 655] on p "It’s as simple as this—he who fails to plan plans to fail. Back in high school,…" at bounding box center [552, 680] width 874 height 122
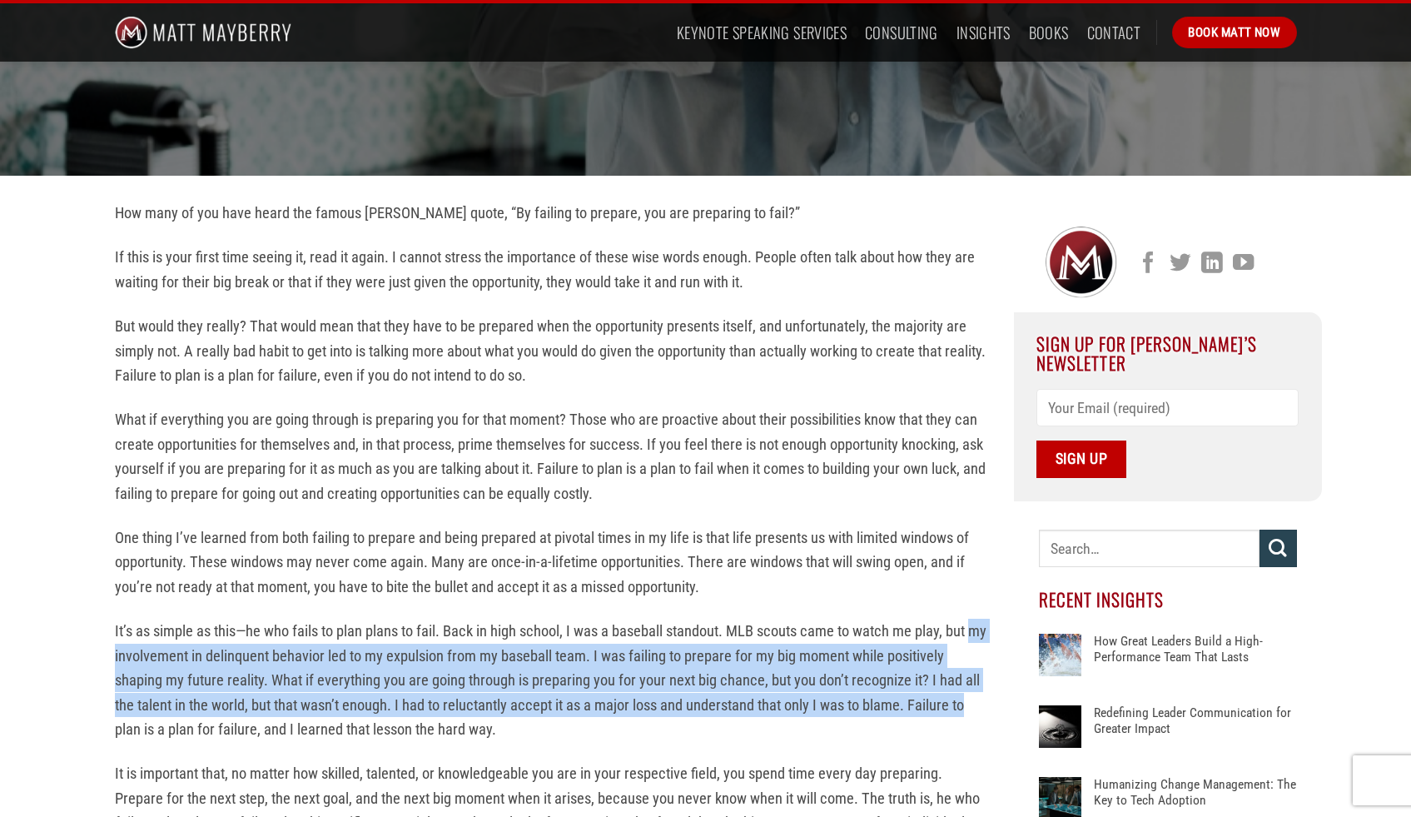
drag, startPoint x: 81, startPoint y: 647, endPoint x: 984, endPoint y: 698, distance: 904.8
click at [984, 698] on p "It’s as simple as this—he who fails to plan plans to fail. Back in high school,…" at bounding box center [552, 680] width 874 height 122
drag, startPoint x: 984, startPoint y: 698, endPoint x: 4, endPoint y: 663, distance: 980.6
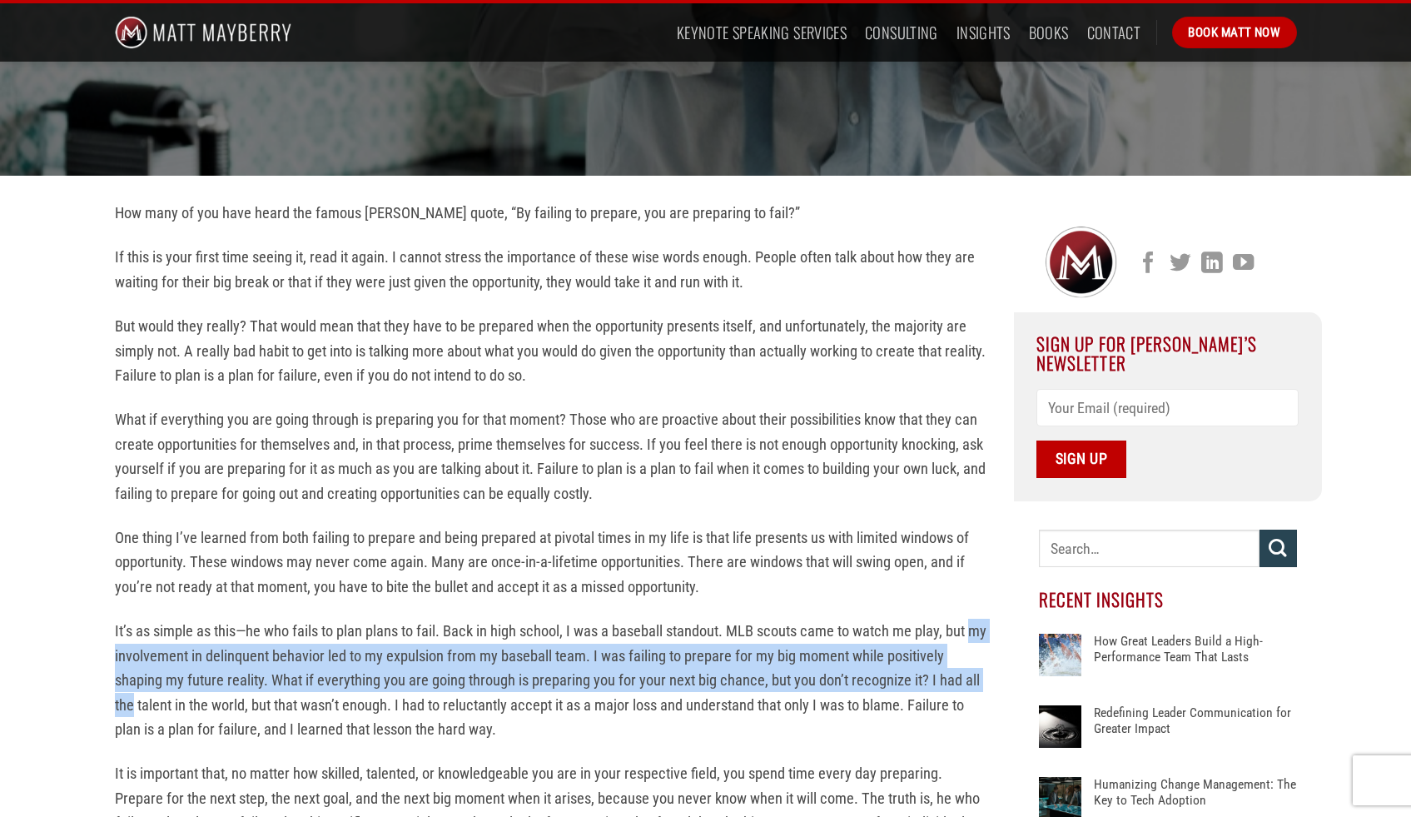
drag, startPoint x: 4, startPoint y: 663, endPoint x: 0, endPoint y: 706, distance: 43.5
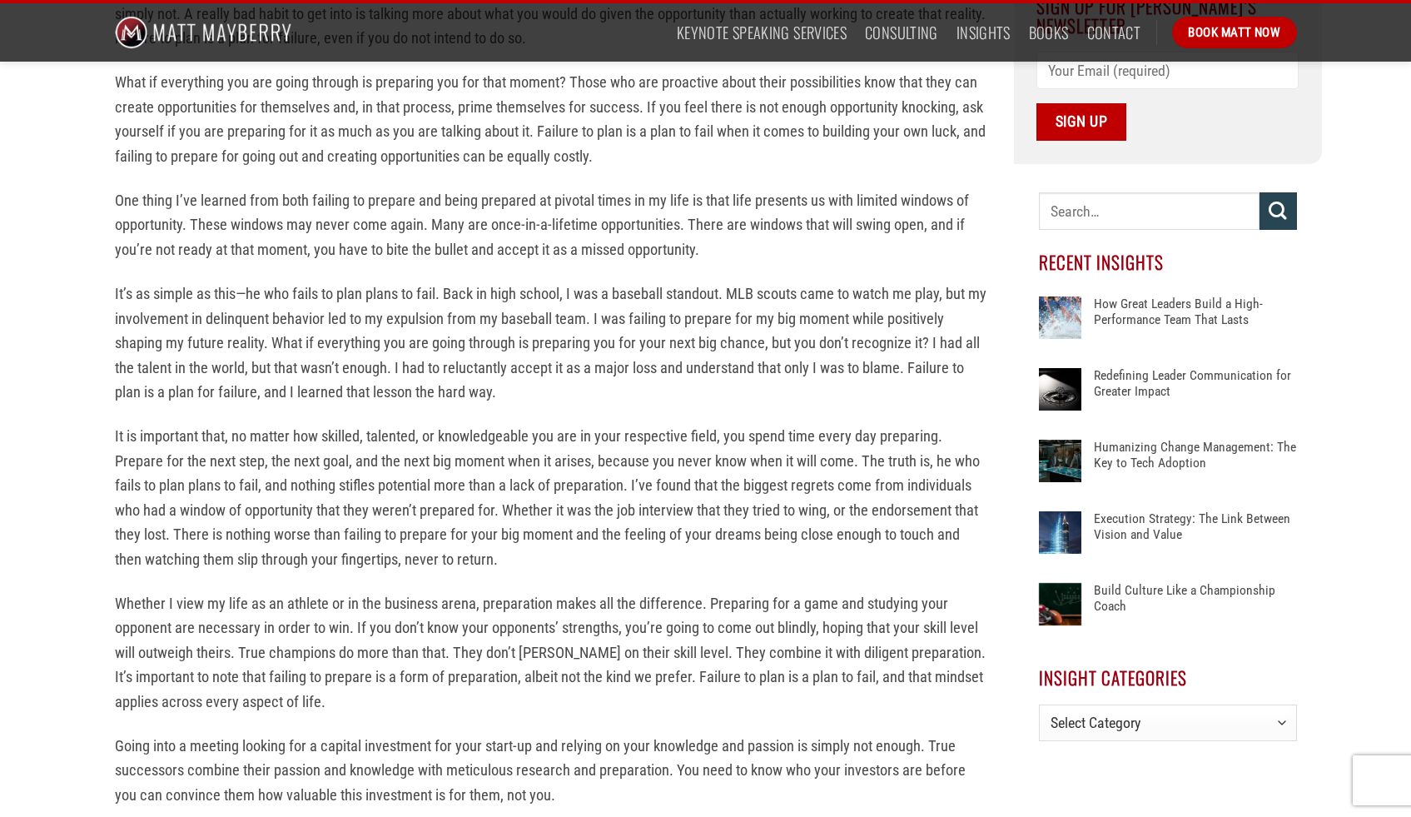
scroll to position [649, 0]
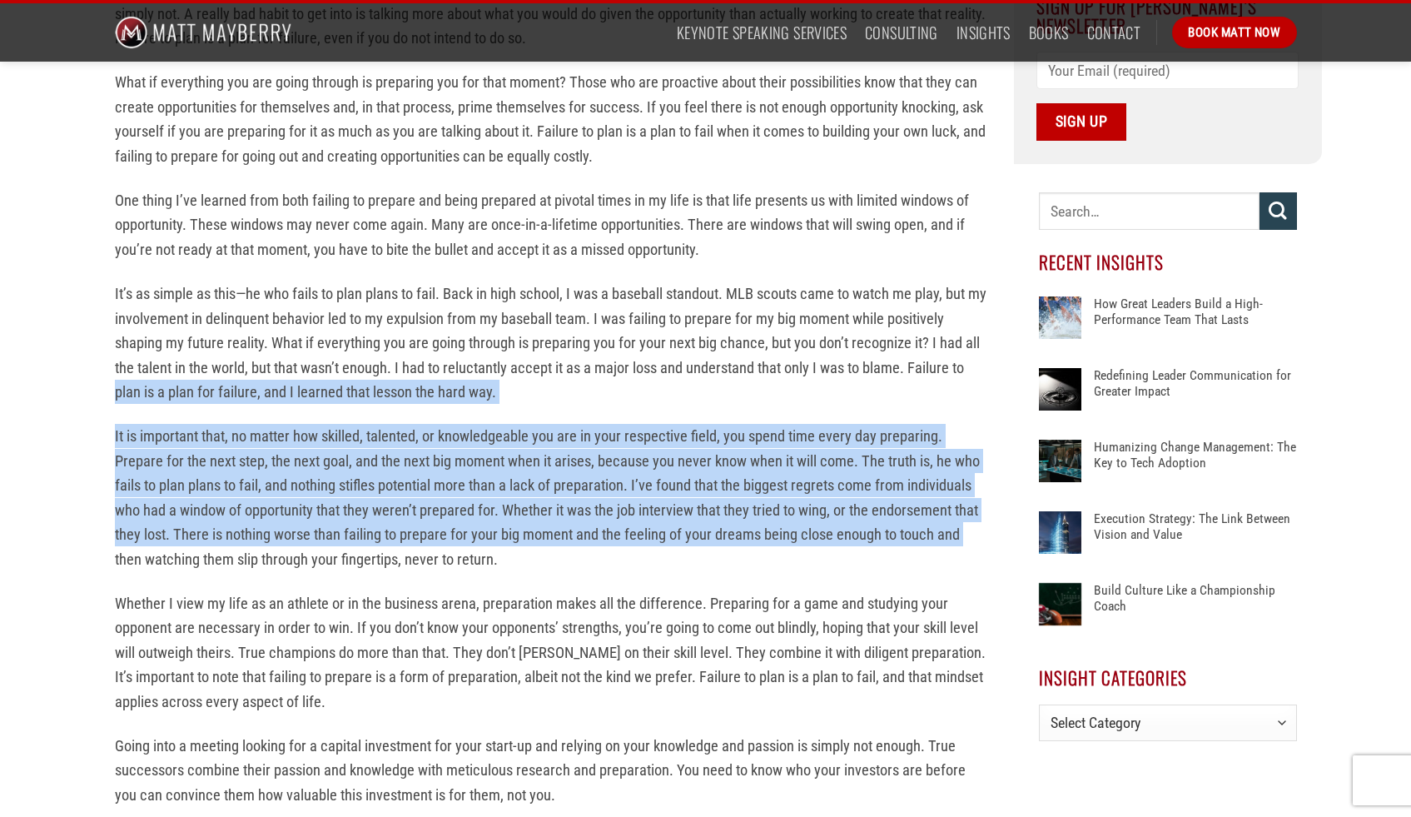
drag, startPoint x: 37, startPoint y: 445, endPoint x: 52, endPoint y: 554, distance: 110.1
click at [52, 554] on div "How many of you have heard the famous [PERSON_NAME] quote, “By failing to prepa…" at bounding box center [705, 634] width 1411 height 1593
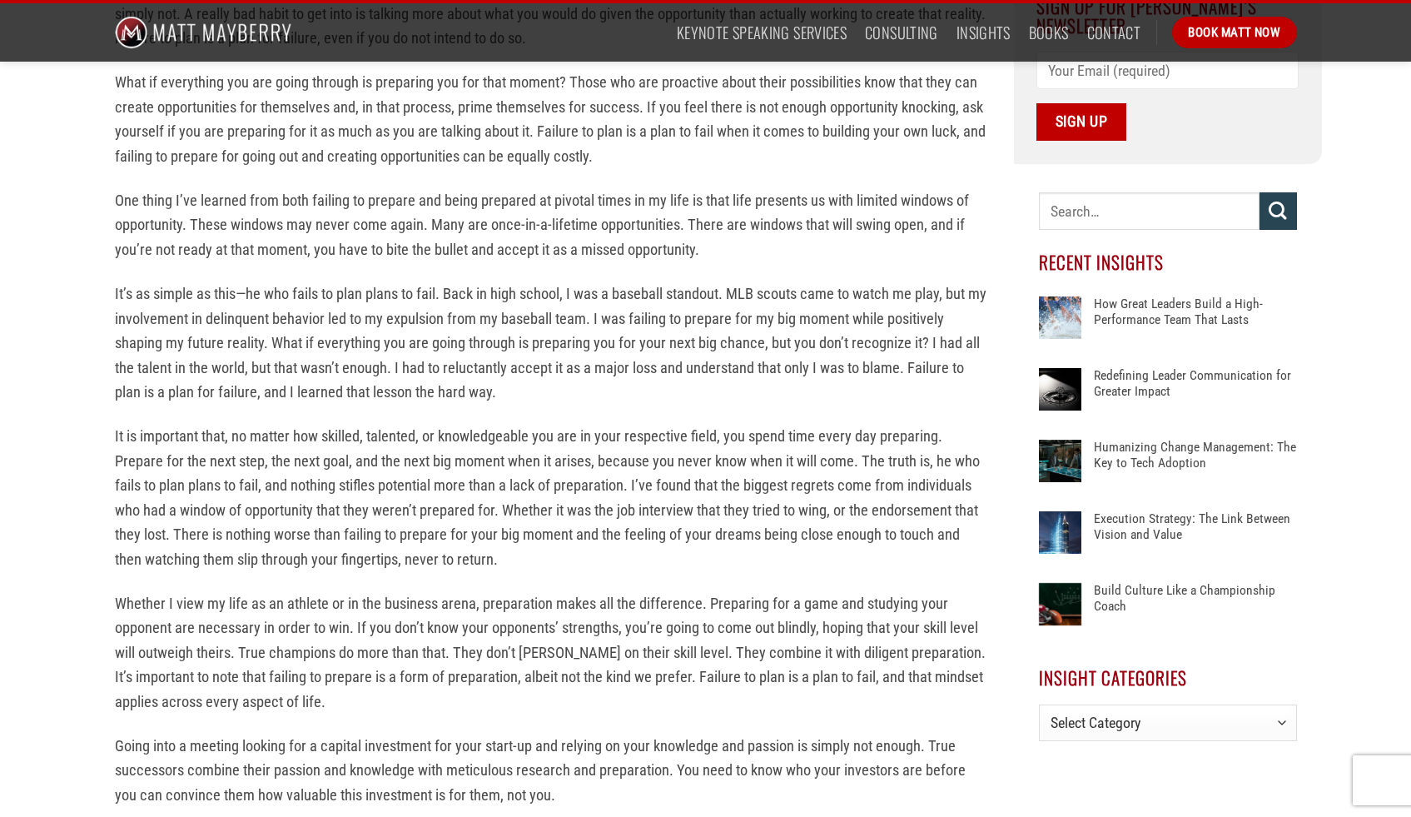
click at [52, 554] on div "How many of you have heard the famous [PERSON_NAME] quote, “By failing to prepa…" at bounding box center [705, 634] width 1411 height 1593
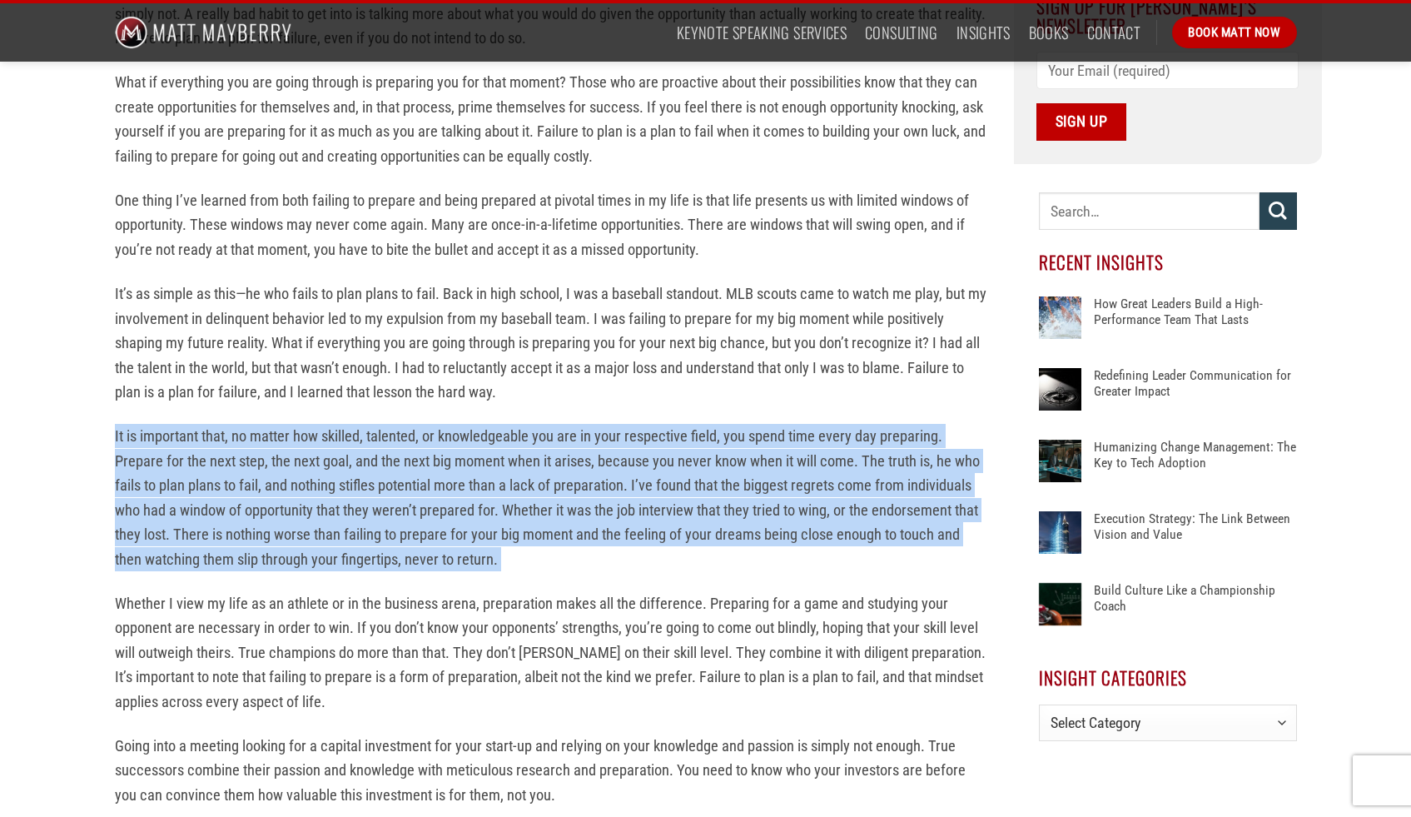
click at [52, 554] on div "How many of you have heard the famous [PERSON_NAME] quote, “By failing to prepa…" at bounding box center [705, 634] width 1411 height 1593
click at [31, 529] on div "How many of you have heard the famous [PERSON_NAME] quote, “By failing to prepa…" at bounding box center [705, 634] width 1411 height 1593
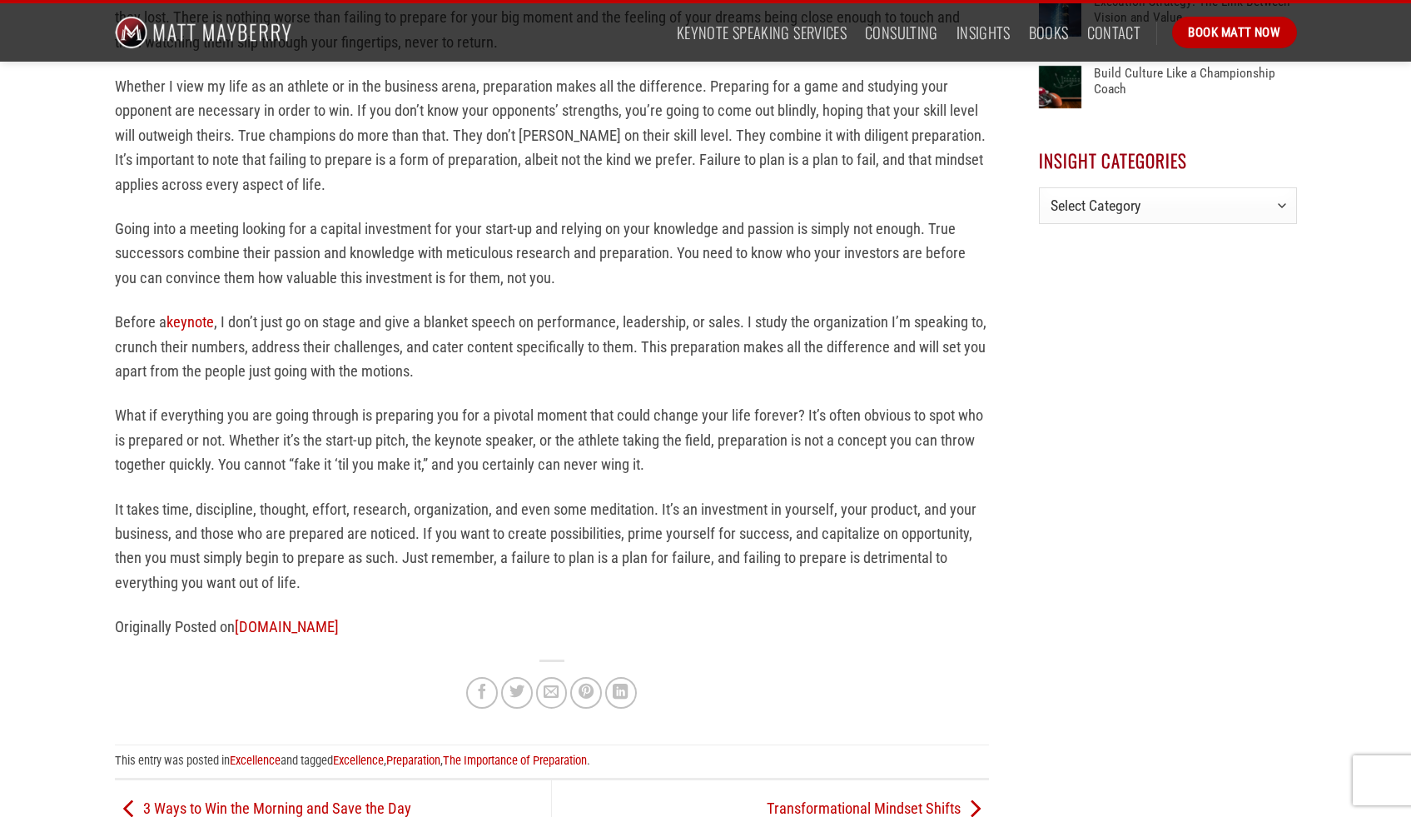
scroll to position [1169, 0]
